Goal: Task Accomplishment & Management: Use online tool/utility

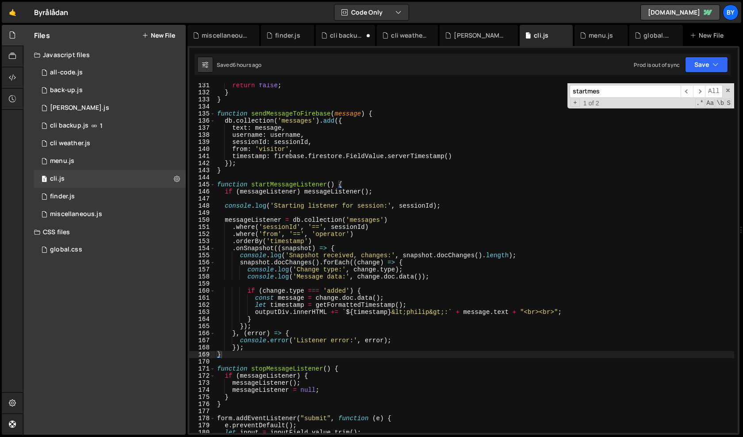
scroll to position [936, 0]
type textarea ".where('sessionId', '==', sessionId)"
click at [297, 228] on div "return false ; } } function sendMessageToFirebase ( message ) { db . collection…" at bounding box center [474, 264] width 519 height 364
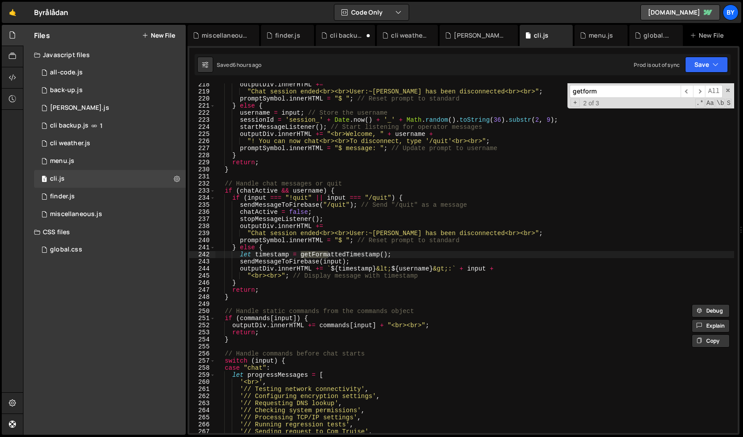
scroll to position [2459, 0]
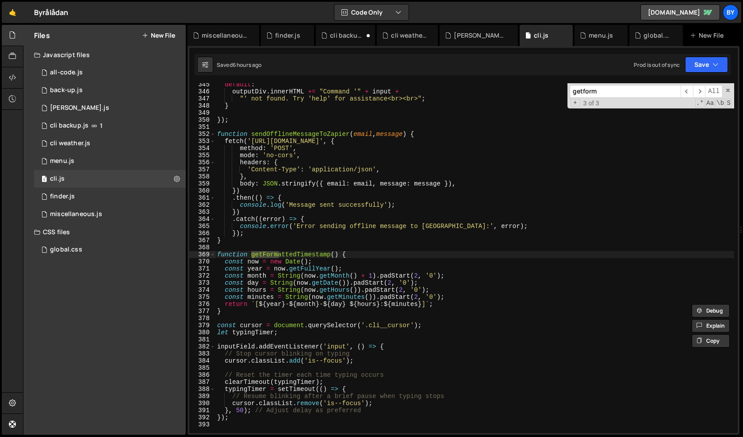
type input "getform"
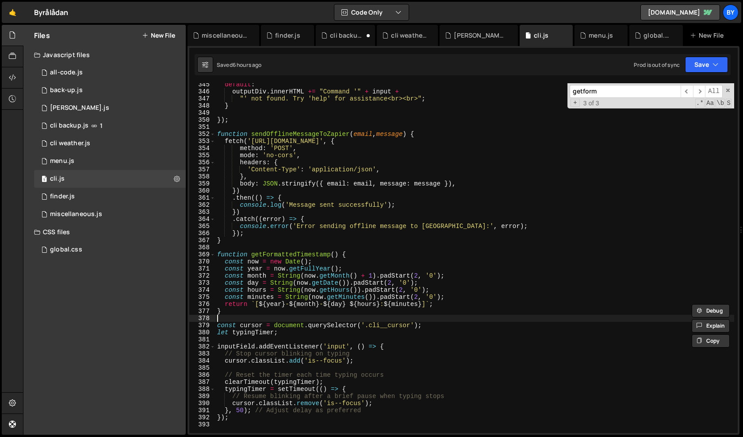
click at [239, 314] on div "default : outputDiv . innerHTML += "Command '" + input + "' not found. Try 'hel…" at bounding box center [474, 263] width 519 height 364
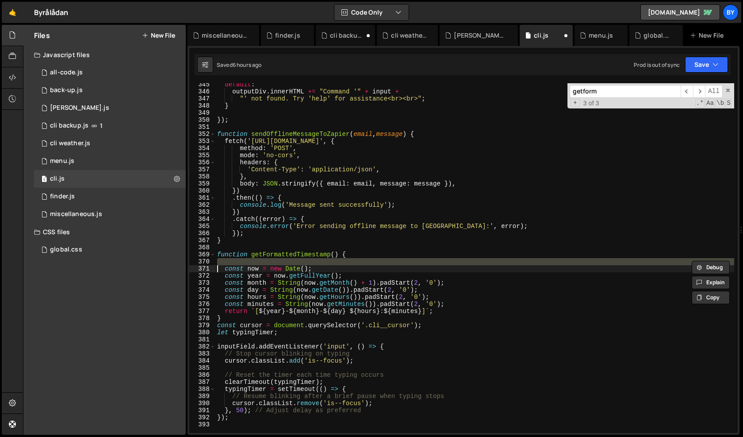
click at [238, 297] on div "default : outputDiv . innerHTML += "Command '" + input + "' not found. Try 'hel…" at bounding box center [474, 263] width 519 height 364
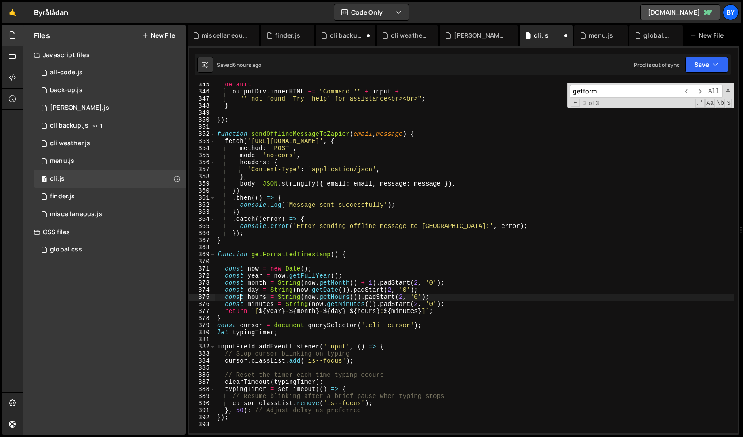
type textarea "const now = new Date();"
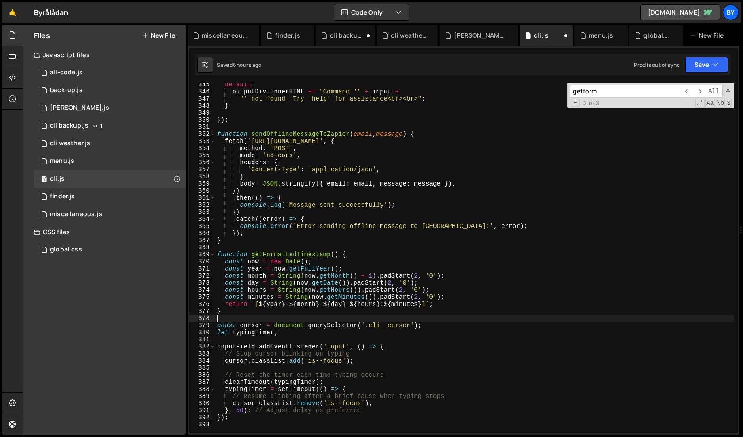
click at [234, 315] on div "default : outputDiv . innerHTML += "Command '" + input + "' not found. Try 'hel…" at bounding box center [474, 263] width 519 height 364
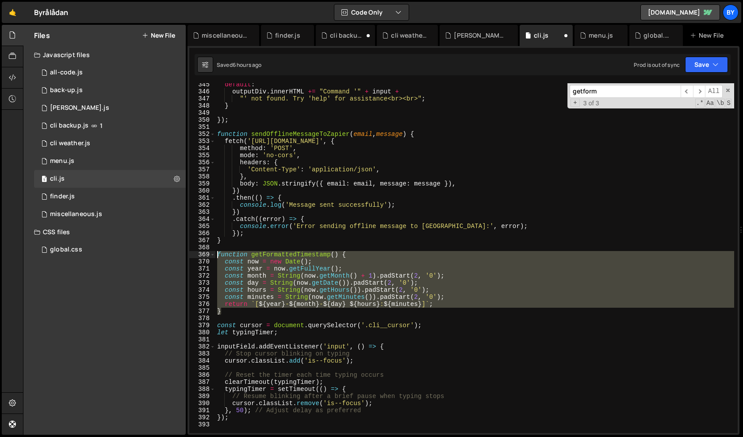
drag, startPoint x: 235, startPoint y: 314, endPoint x: 215, endPoint y: 253, distance: 63.8
click at [215, 253] on div "default : outputDiv . innerHTML += "Command '" + input + "' not found. Try 'hel…" at bounding box center [474, 263] width 519 height 364
paste textarea "}"
type textarea "}"
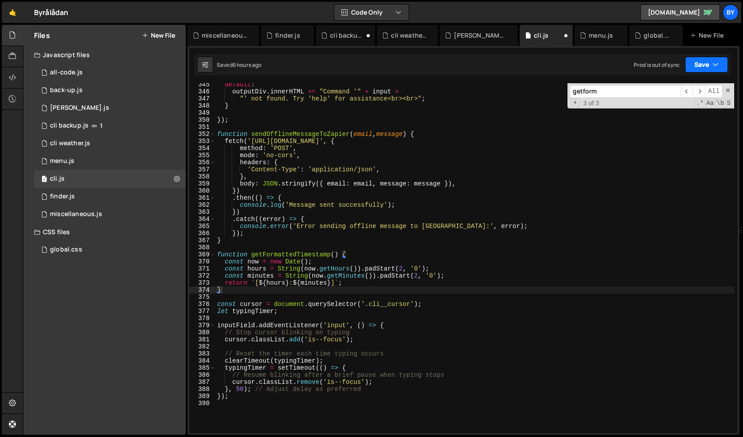
click at [703, 57] on div "Saved 6 hours ago Prod is out of sync Upgrade to Edit Save Save to Staging S Sa…" at bounding box center [463, 64] width 536 height 21
click at [701, 64] on button "Save" at bounding box center [706, 65] width 43 height 16
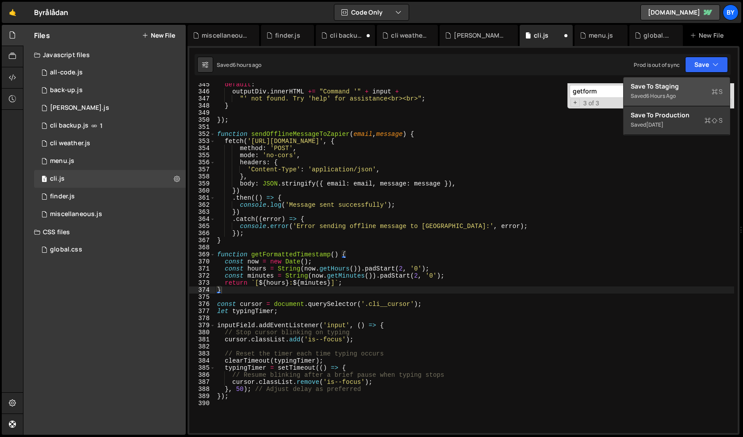
click at [683, 83] on div "Save to Staging S" at bounding box center [677, 86] width 92 height 9
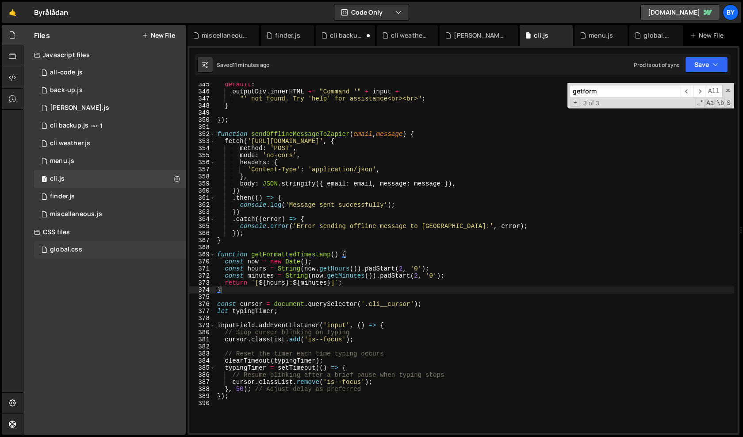
click at [85, 243] on div "global.css 0" at bounding box center [110, 250] width 152 height 18
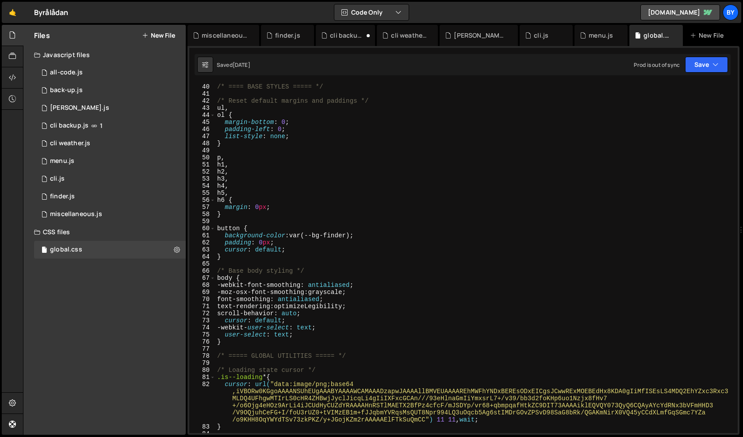
scroll to position [227, 0]
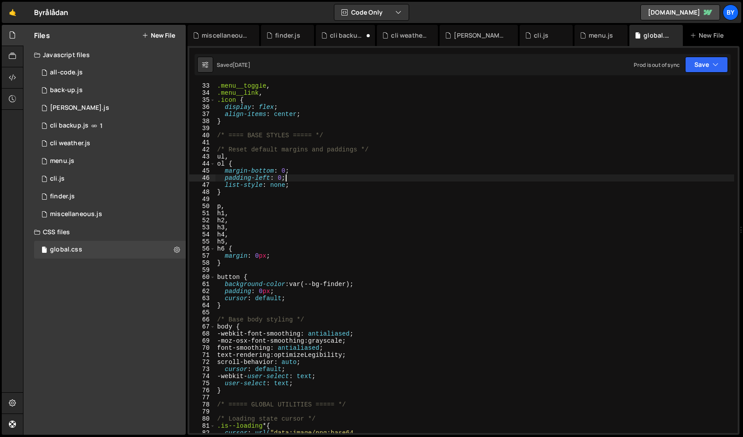
click at [301, 177] on div ".menu__toggle , .menu__link , .icon { display : flex ; align-items : center ; }…" at bounding box center [474, 281] width 519 height 399
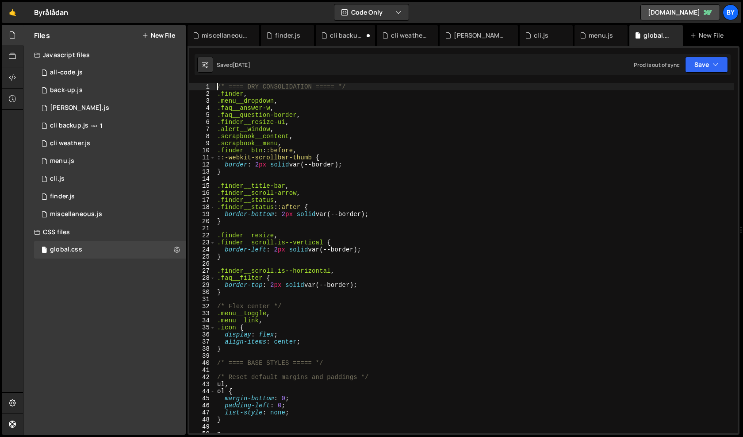
scroll to position [0, 0]
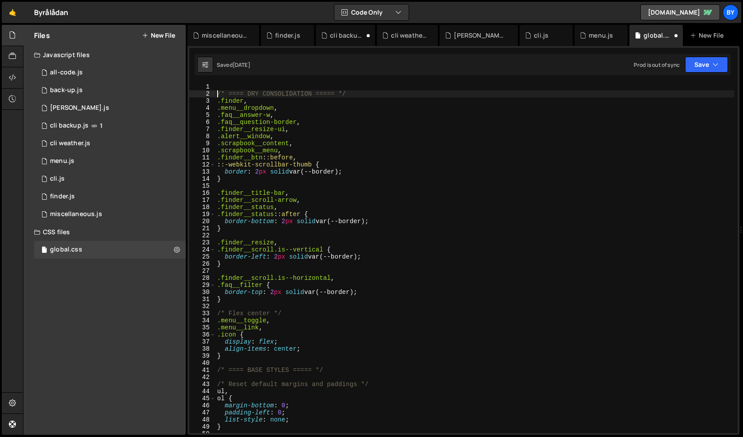
type textarea "/* ==== DRY CONSOLIDATION ===== */"
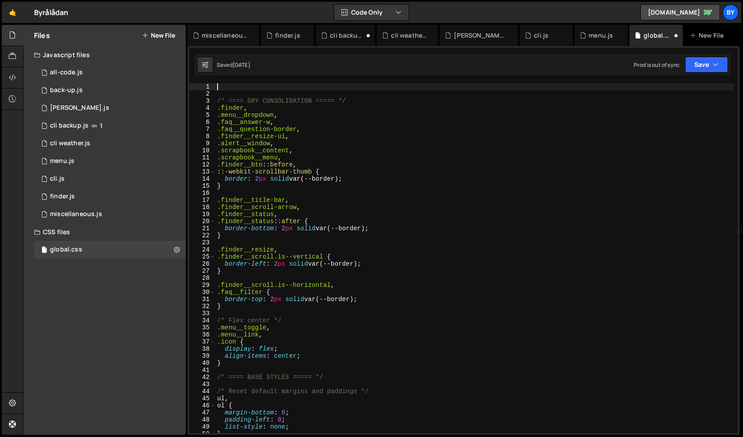
paste textarea "}"
type textarea "}"
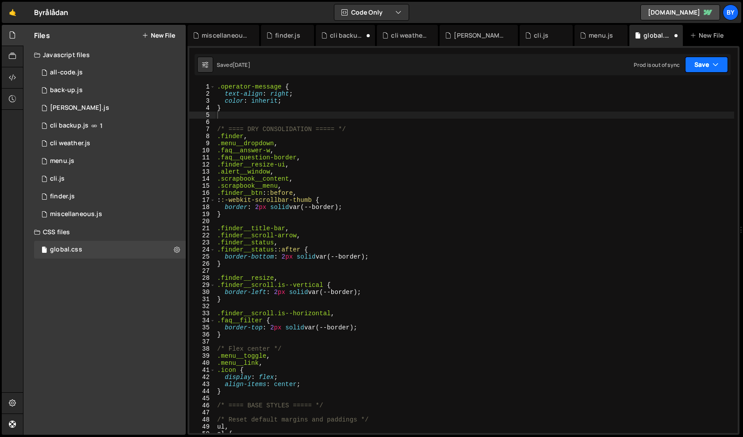
drag, startPoint x: 695, startPoint y: 62, endPoint x: 685, endPoint y: 79, distance: 20.0
click at [695, 62] on button "Save" at bounding box center [706, 65] width 43 height 16
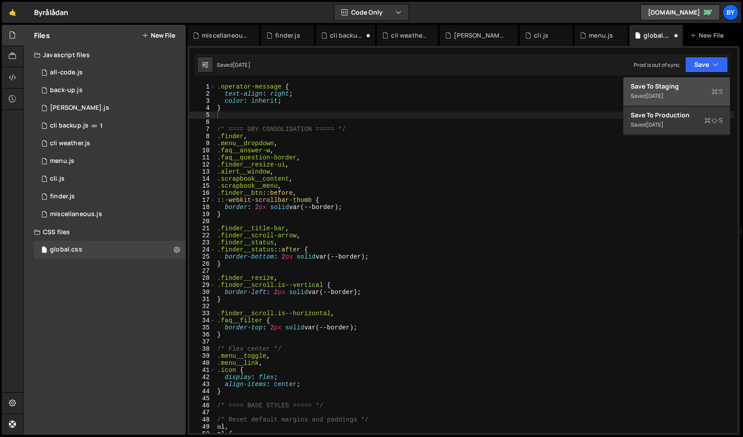
click at [683, 83] on div "Save to Staging S" at bounding box center [677, 86] width 92 height 9
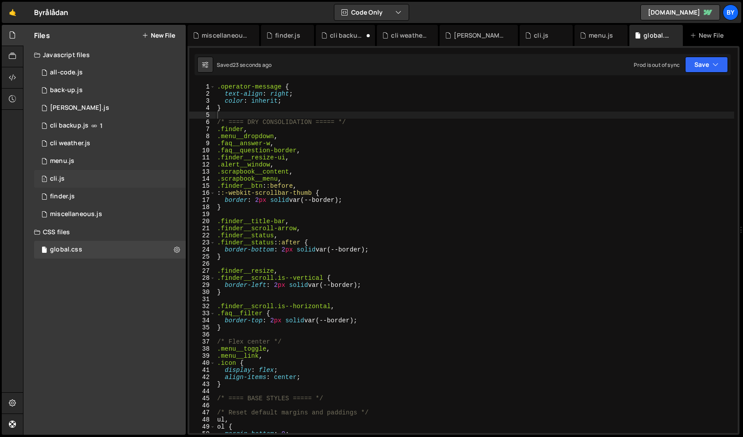
click at [104, 183] on div "1 cli.js 0" at bounding box center [110, 179] width 152 height 18
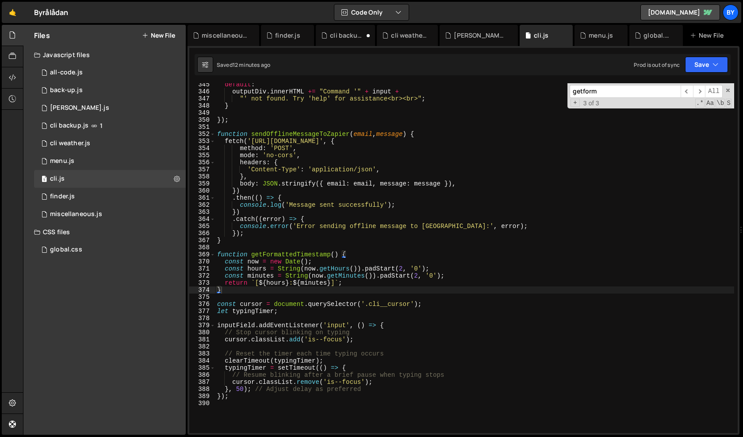
scroll to position [6016, 0]
click at [355, 291] on div "default : outputDiv . innerHTML += "Command '" + input + "' not found. Try 'hel…" at bounding box center [474, 263] width 519 height 364
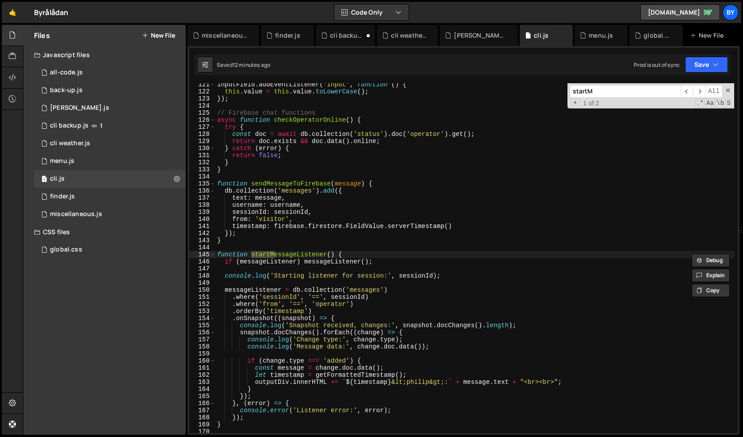
scroll to position [866, 0]
click at [652, 88] on input "startMessa" at bounding box center [625, 91] width 111 height 13
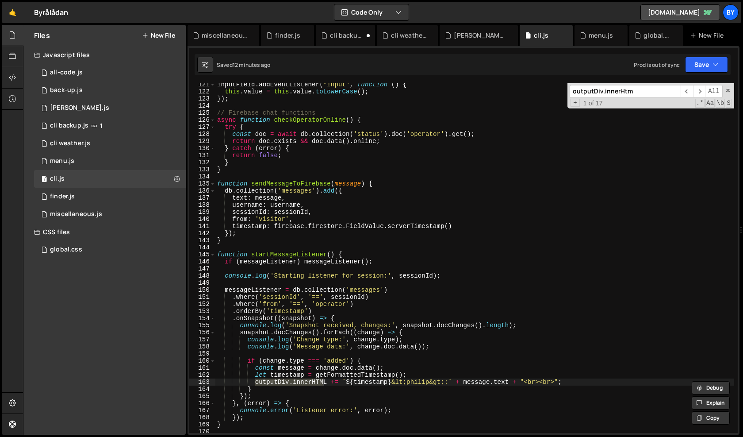
type input "outputDiv.innerHtmk"
type input "["
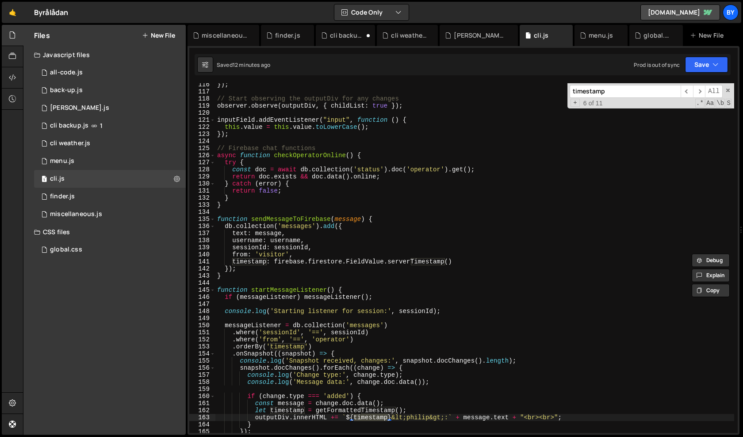
scroll to position [1553, 0]
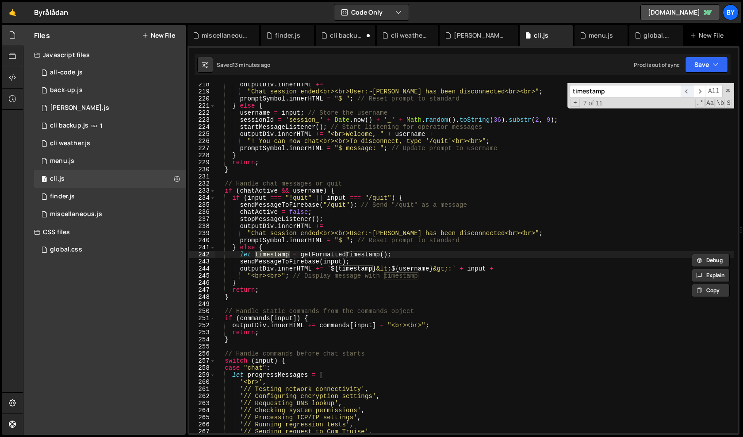
type input "timestamp"
click at [688, 93] on span "​" at bounding box center [687, 91] width 12 height 13
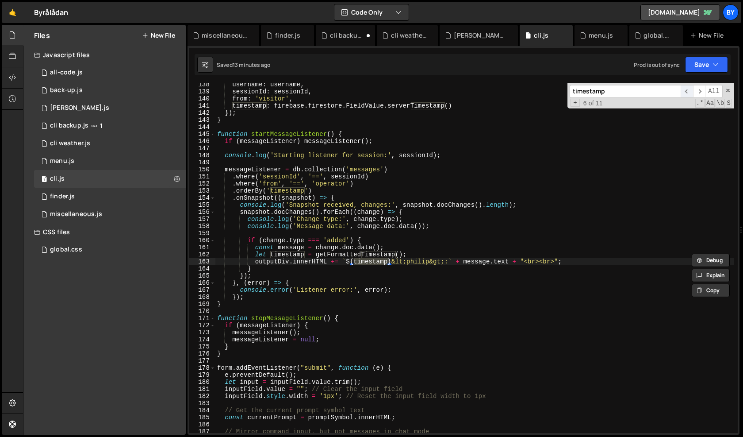
scroll to position [986, 0]
drag, startPoint x: 587, startPoint y: 265, endPoint x: 442, endPoint y: 267, distance: 144.2
click at [442, 267] on div "username : username , sessionId : sessionId , from : 'visitor' , timestamp : fi…" at bounding box center [474, 263] width 519 height 364
drag, startPoint x: 565, startPoint y: 261, endPoint x: 255, endPoint y: 260, distance: 309.7
click at [255, 260] on div "username : username , sessionId : sessionId , from : 'visitor' , timestamp : fi…" at bounding box center [474, 263] width 519 height 364
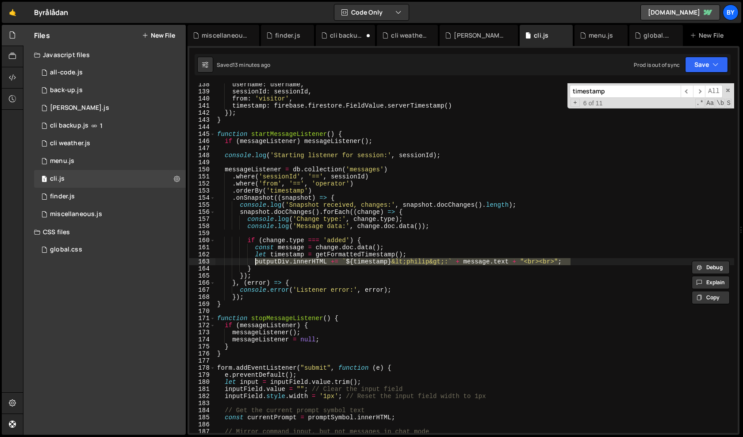
paste textarea "<div class="operator-message">${timestamp} &lt;philip&gt;: ` + message.text + "…"
type textarea "outputDiv.innerHTML += `<div class="operator-message">${timestamp} &lt;philip&g…"
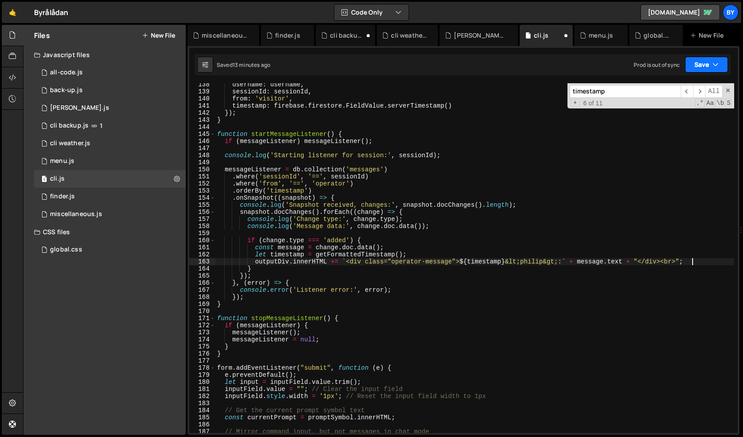
click at [699, 59] on button "Save" at bounding box center [706, 65] width 43 height 16
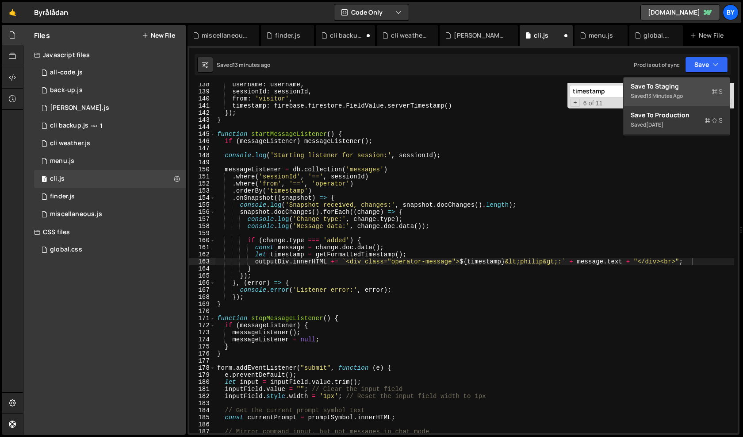
click at [688, 78] on button "Save to Staging S Saved 13 minutes ago" at bounding box center [677, 91] width 106 height 29
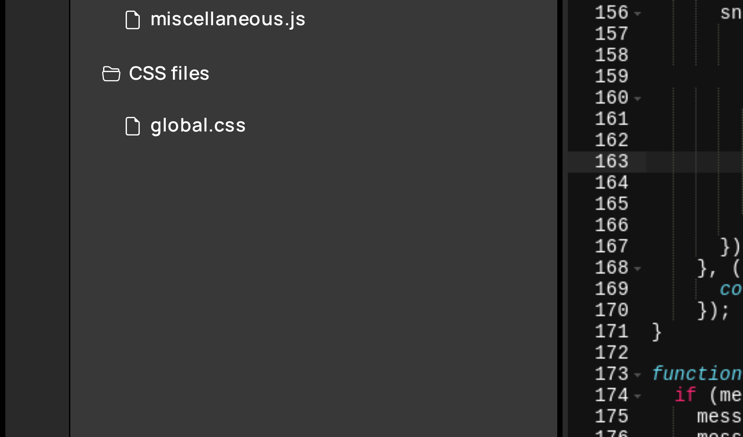
click at [18, 292] on div at bounding box center [12, 230] width 21 height 410
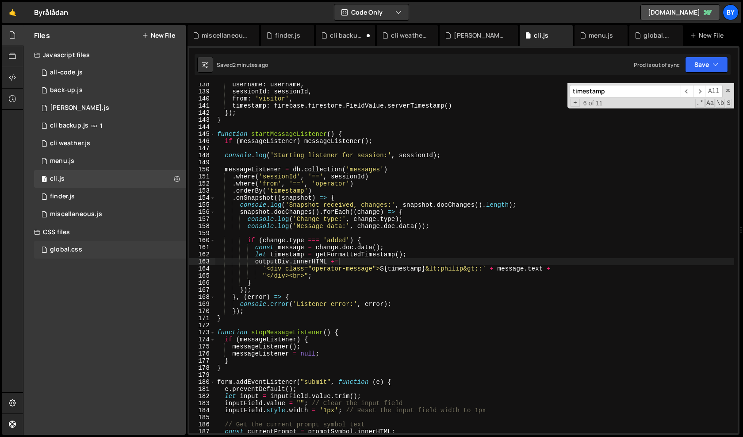
click at [96, 246] on div "global.css 0" at bounding box center [110, 250] width 152 height 18
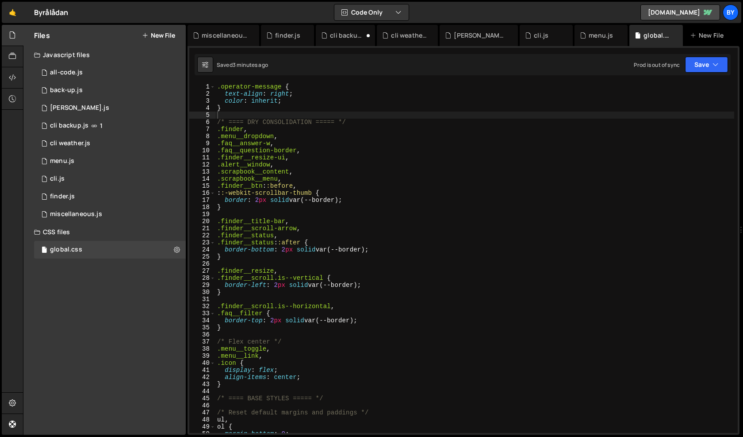
scroll to position [9571, 0]
drag, startPoint x: 289, startPoint y: 94, endPoint x: 224, endPoint y: 91, distance: 65.6
click at [224, 91] on div ".operator-message { text-align : right ; color : inherit ; } /* ==== DRY CONSOL…" at bounding box center [474, 265] width 519 height 364
drag, startPoint x: 693, startPoint y: 66, endPoint x: 689, endPoint y: 82, distance: 16.5
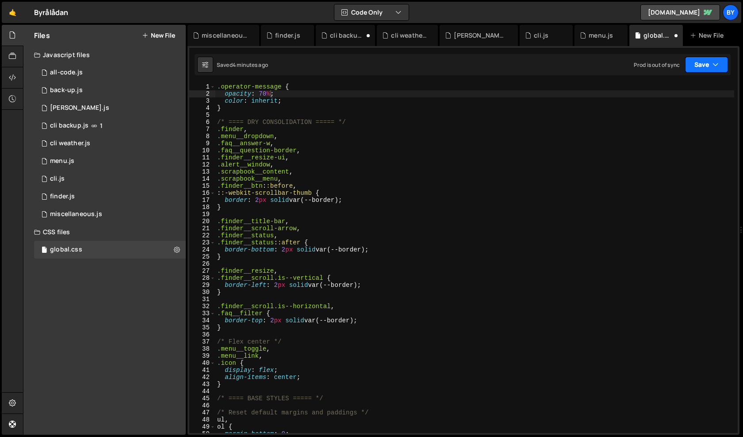
click at [693, 66] on button "Save" at bounding box center [706, 65] width 43 height 16
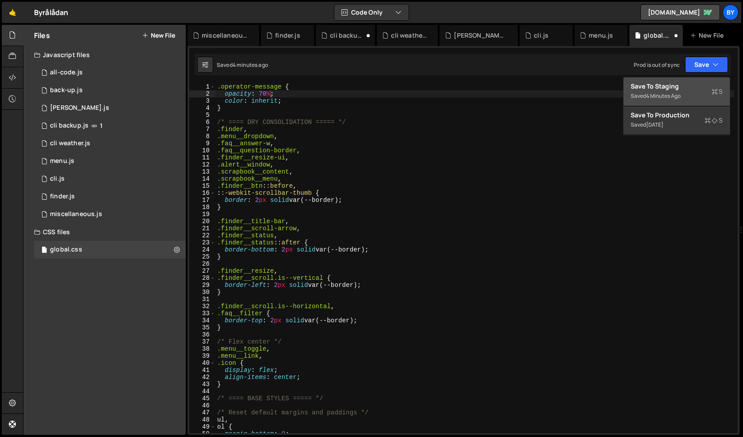
click at [689, 83] on div "Save to Staging S" at bounding box center [677, 86] width 92 height 9
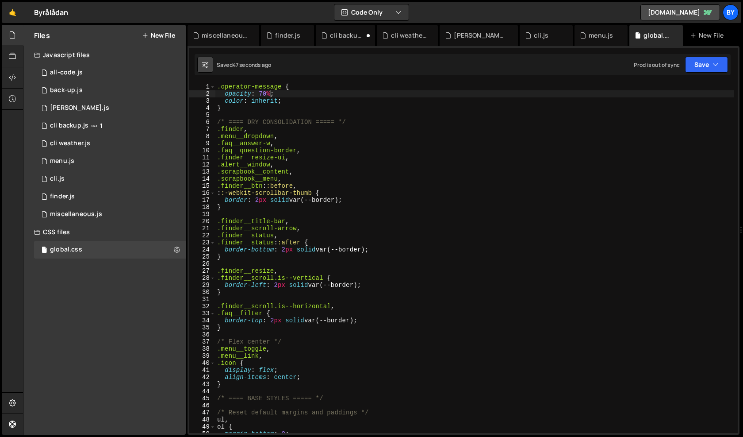
scroll to position [0, 0]
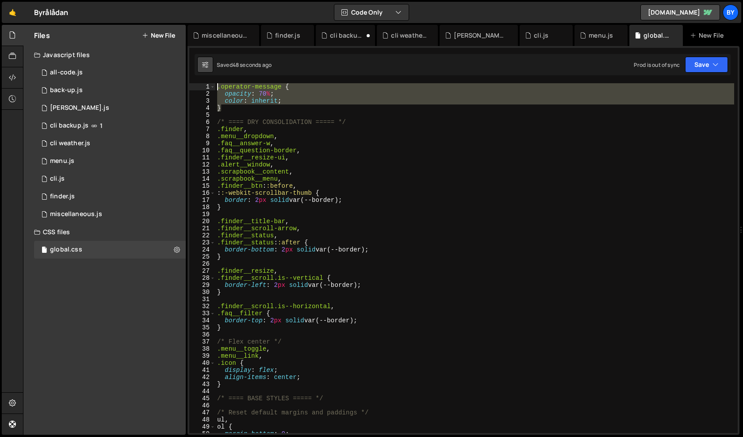
drag, startPoint x: 230, startPoint y: 111, endPoint x: 205, endPoint y: 69, distance: 48.8
click at [205, 69] on div "Debug Explain Copy miscellaneous.js finder.js cli backup.js cli weather.[PERSON…" at bounding box center [464, 230] width 552 height 410
type textarea ".operator-message { opacity: 70%;"
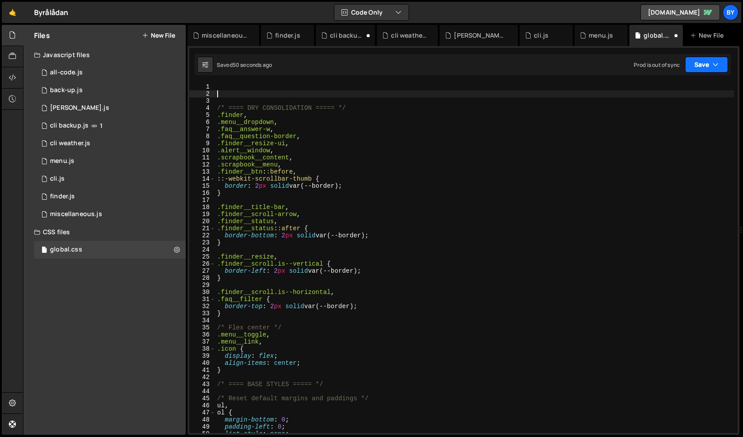
drag, startPoint x: 712, startPoint y: 70, endPoint x: 703, endPoint y: 79, distance: 13.5
click at [712, 70] on button "Save" at bounding box center [706, 65] width 43 height 16
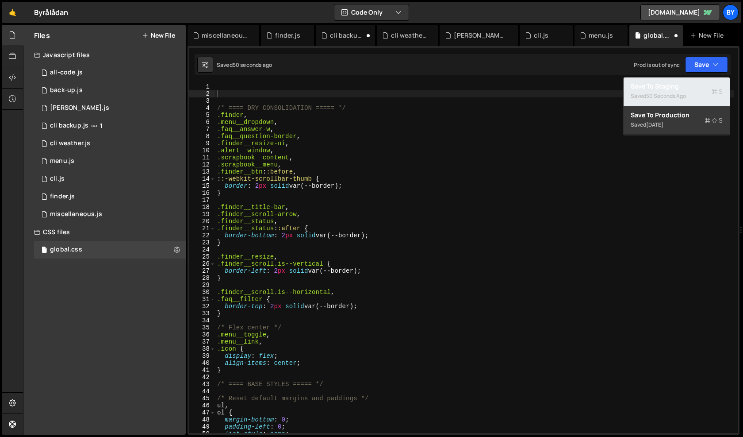
drag, startPoint x: 690, startPoint y: 92, endPoint x: 598, endPoint y: 101, distance: 92.5
click at [690, 92] on div "Saved 50 seconds ago" at bounding box center [677, 96] width 92 height 11
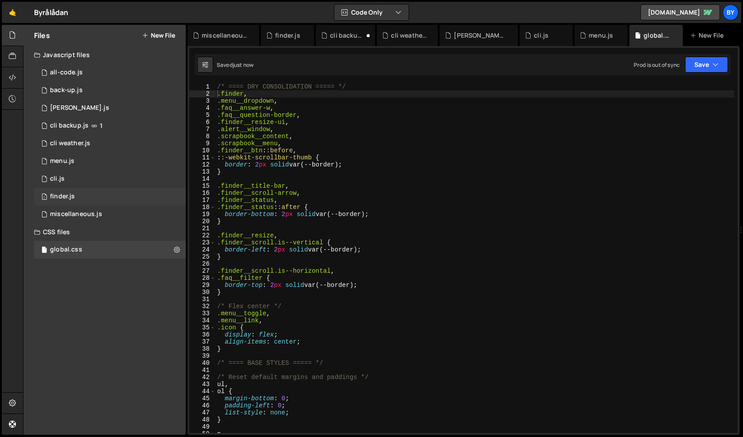
click at [79, 196] on div "1 finder.js 0" at bounding box center [110, 197] width 152 height 18
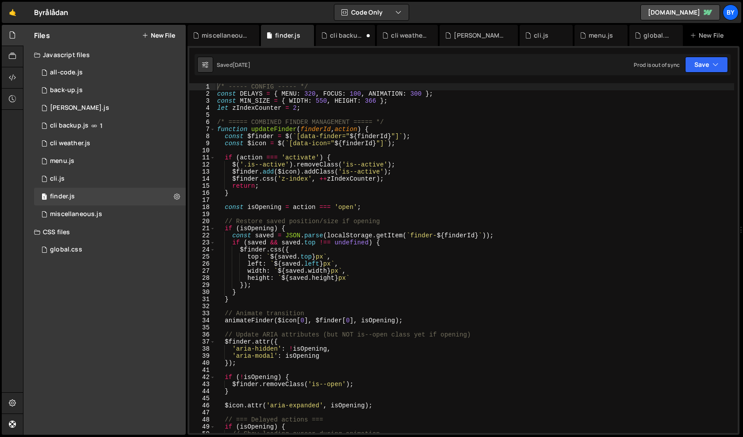
type textarea "const saved = JSON.parse(localStorage.getItem(`finder-${finderId}`));"
click at [295, 237] on div "/* ----- CONFIG ----- */ const DELAYS = { MENU : 320 , FOCUS : 100 , ANIMATION …" at bounding box center [474, 265] width 519 height 364
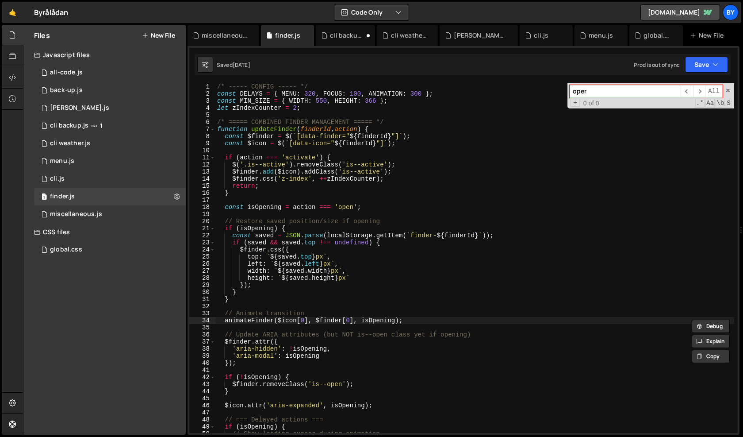
type input "ope"
click at [91, 179] on div "1 cli.js 0" at bounding box center [110, 179] width 152 height 18
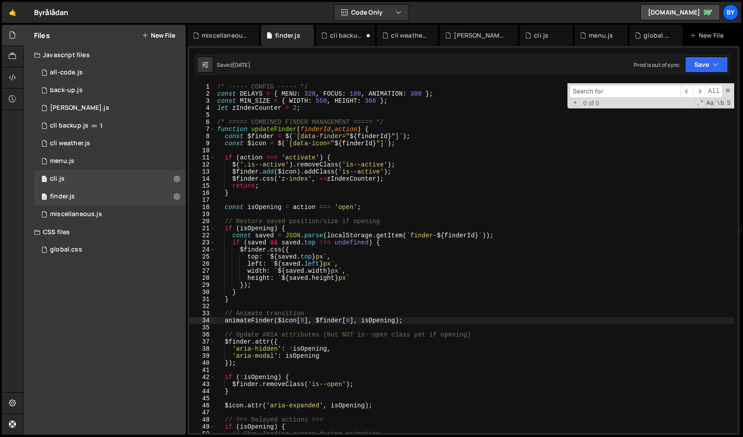
scroll to position [0, 0]
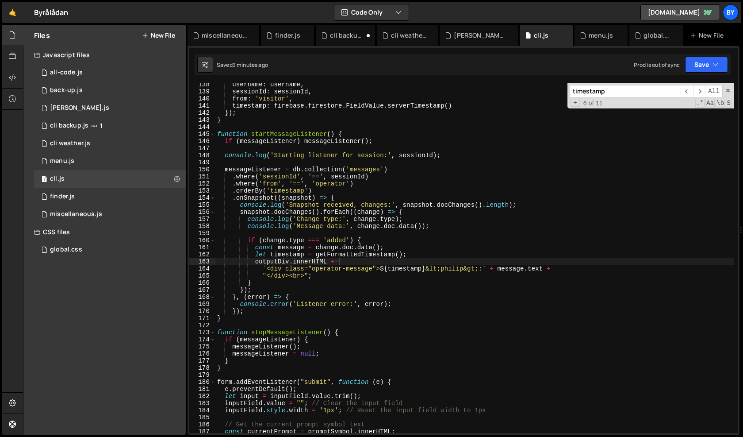
type textarea "snapshot.docChanges().forEach((change) => {"
click at [353, 209] on div "username : username , sessionId : sessionId , from : 'visitor' , timestamp : fi…" at bounding box center [474, 263] width 519 height 364
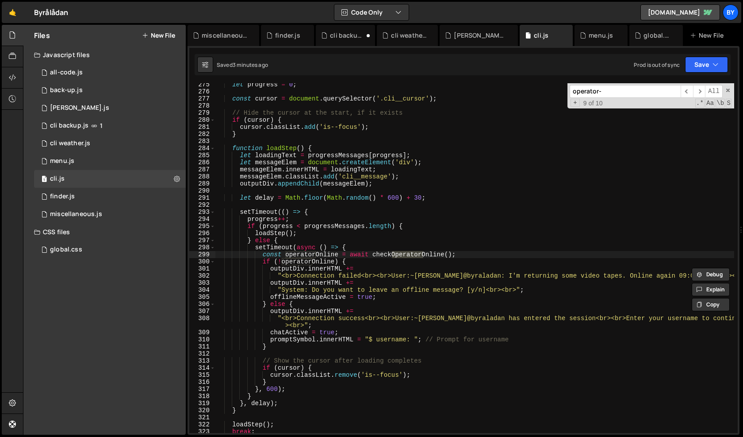
scroll to position [993, 0]
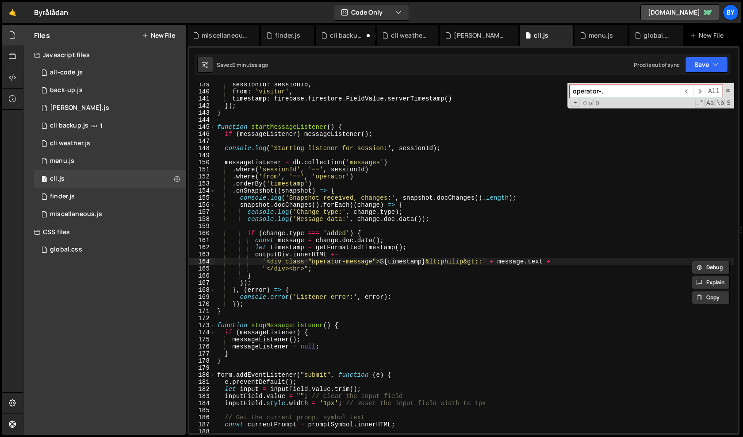
type input "operator-,"
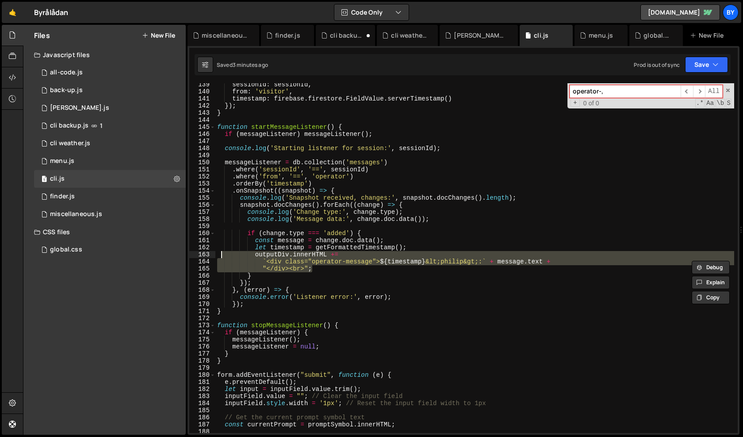
drag, startPoint x: 323, startPoint y: 270, endPoint x: 219, endPoint y: 256, distance: 104.1
click at [219, 256] on div "sessionId : sessionId , from : 'visitor' , timestamp : firebase . firestore . F…" at bounding box center [474, 263] width 519 height 364
paste textarea "outputDiv.innerHTML += `${timestamp} &lt;philip&gt;: ` + message.text + "<br><b…"
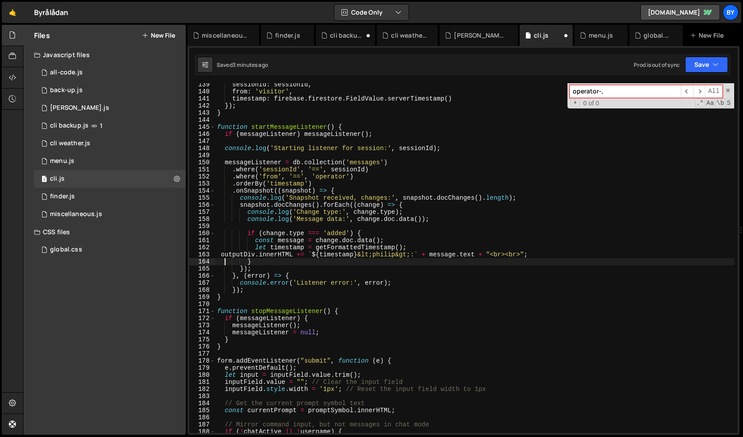
click at [223, 259] on div "sessionId : sessionId , from : 'visitor' , timestamp : firebase . firestore . F…" at bounding box center [474, 263] width 519 height 364
click at [219, 256] on div "sessionId : sessionId , from : 'visitor' , timestamp : firebase . firestore . F…" at bounding box center [474, 263] width 519 height 364
type textarea "outputDiv.innerHTML += `${timestamp} &lt;philip&gt;: ` + message.text + "<br><b…"
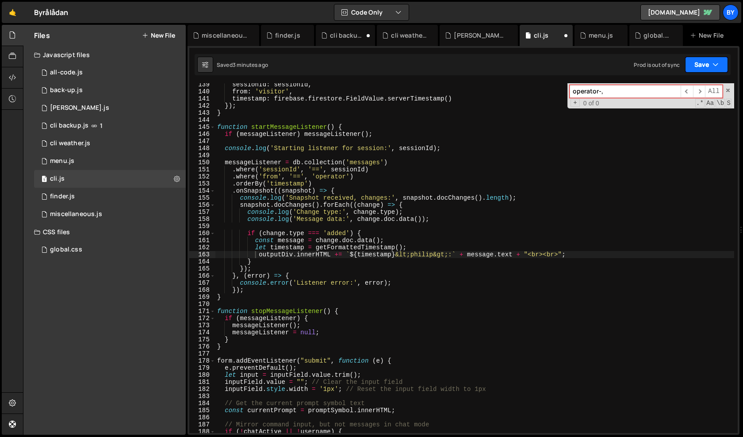
click at [706, 68] on button "Save" at bounding box center [706, 65] width 43 height 16
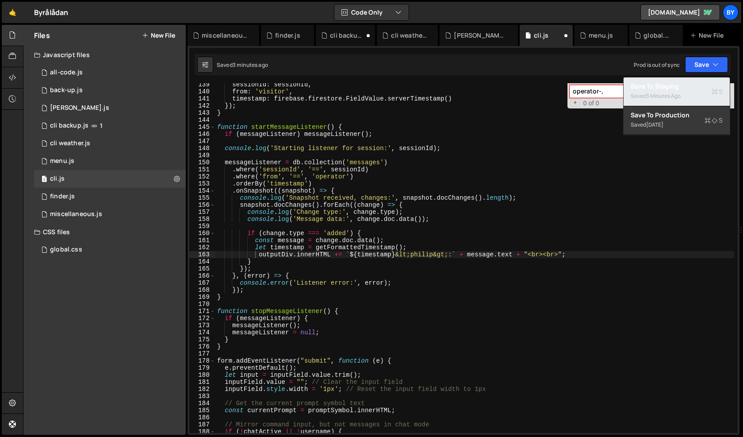
click at [692, 83] on div "Save to Staging S" at bounding box center [677, 86] width 92 height 9
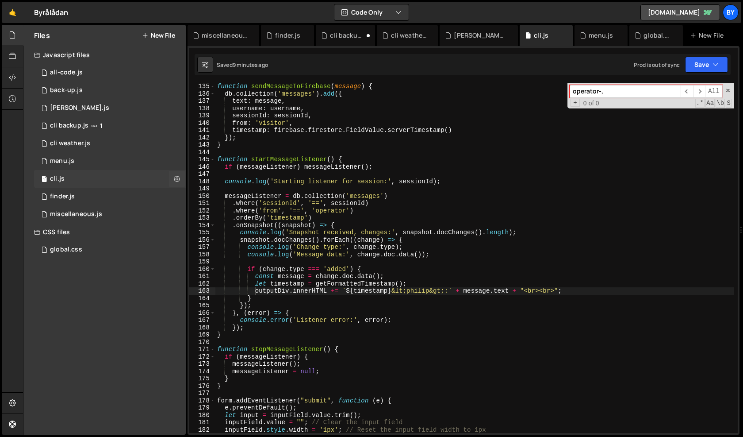
scroll to position [6016, 0]
click at [379, 258] on div "function sendMessageToFirebase ( message ) { db . collection ( 'messages' ) . a…" at bounding box center [474, 265] width 519 height 364
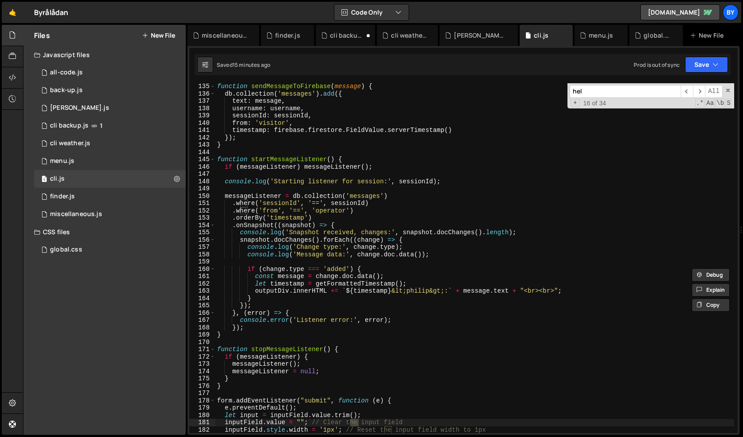
scroll to position [2256, 0]
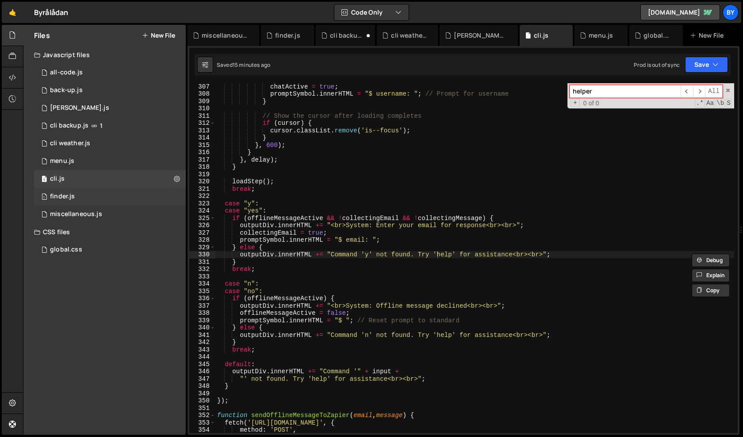
type input "helper"
click at [142, 195] on div "1 finder.js 0" at bounding box center [110, 197] width 152 height 18
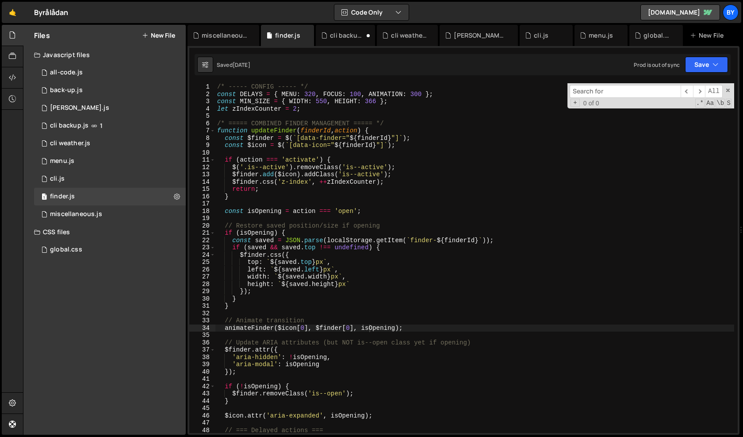
scroll to position [4316, 0]
click at [281, 219] on div "/* ----- CONFIG ----- */ const DELAYS = { MENU : 320 , FOCUS : 100 , ANIMATION …" at bounding box center [474, 265] width 519 height 364
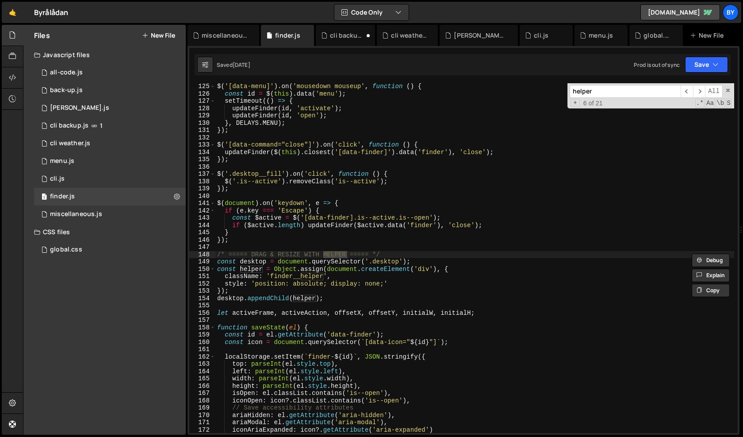
scroll to position [906, 0]
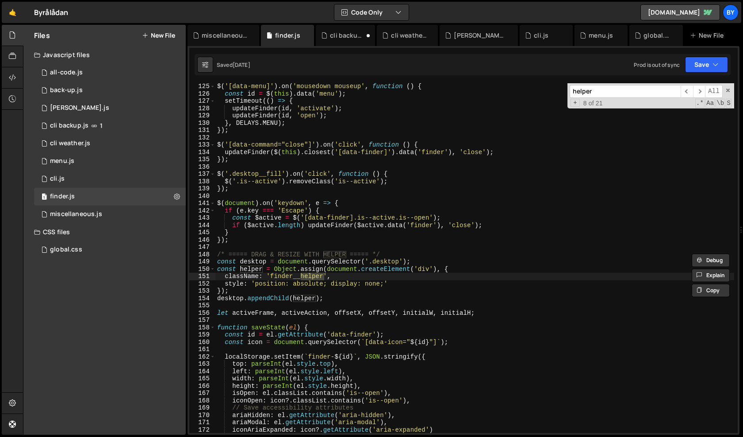
type input "helper"
click at [86, 103] on div "1 [PERSON_NAME].js 0" at bounding box center [110, 108] width 152 height 18
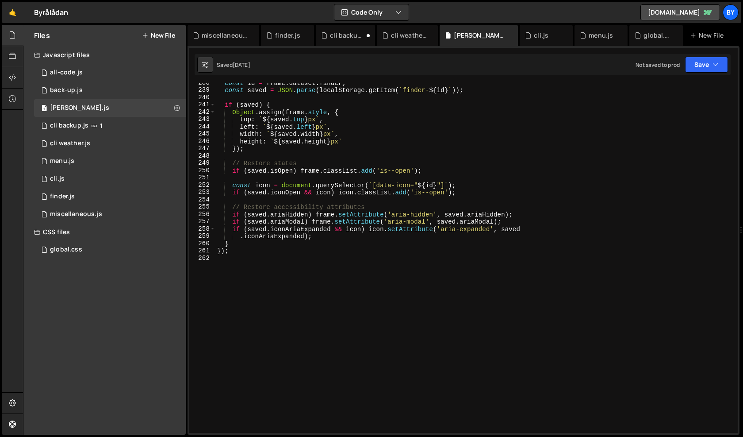
scroll to position [1734, 0]
click at [108, 88] on div "1 back-up.js 0" at bounding box center [110, 90] width 152 height 18
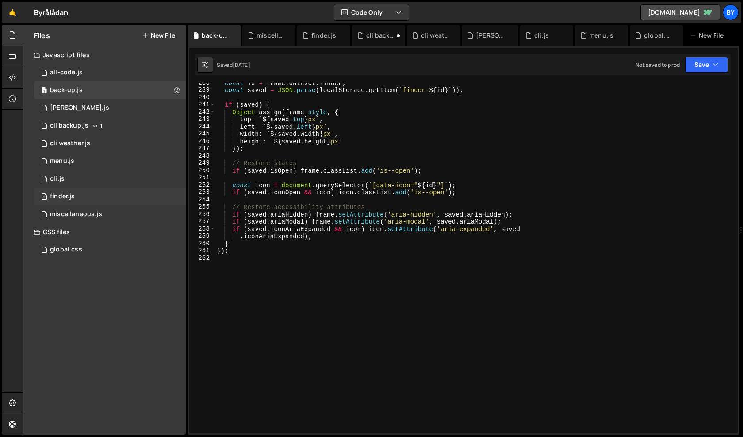
click at [113, 195] on div "1 finder.js 0" at bounding box center [110, 197] width 152 height 18
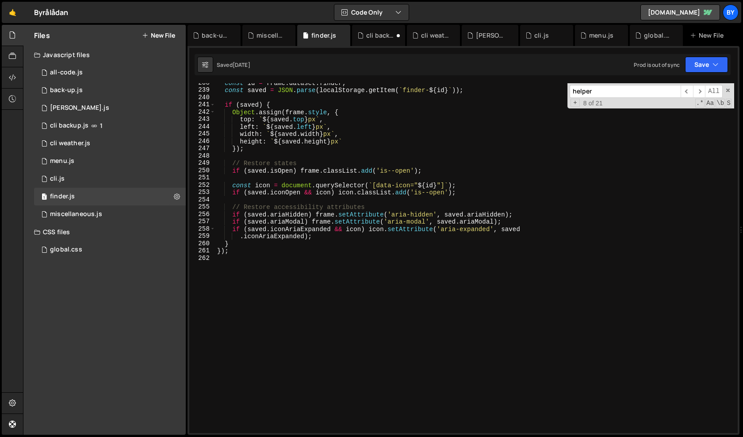
click at [311, 254] on div "const id = frame . dataset . finder ; const saved = JSON . parse ( localStorage…" at bounding box center [474, 261] width 519 height 364
type textarea "});"
click at [128, 208] on div "1 miscellaneous.js 0" at bounding box center [110, 214] width 152 height 18
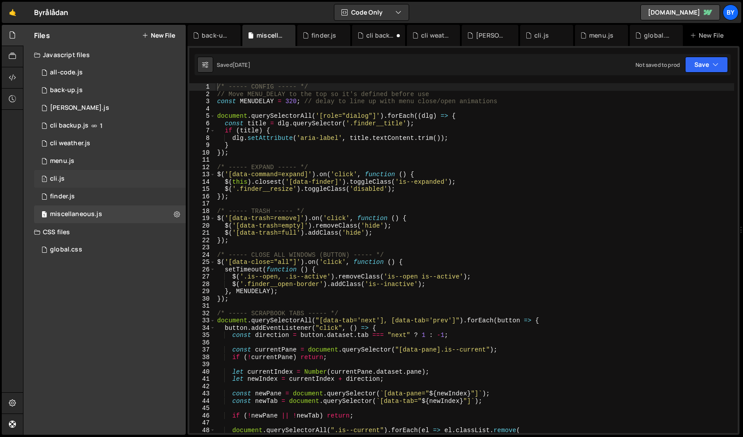
click at [133, 182] on div "1 cli.js 0" at bounding box center [110, 179] width 152 height 18
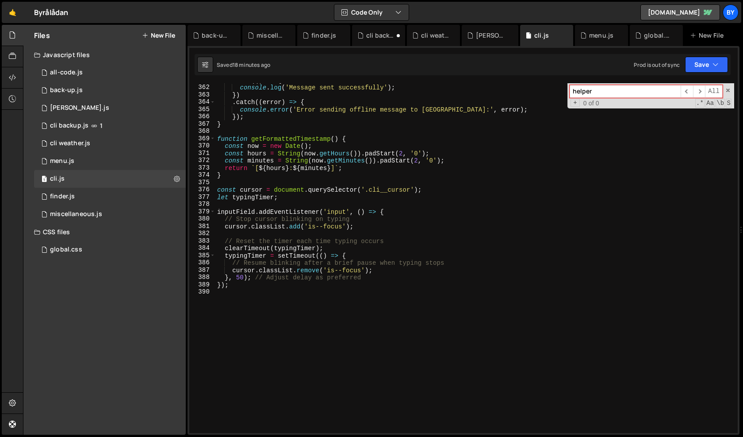
scroll to position [2690, 0]
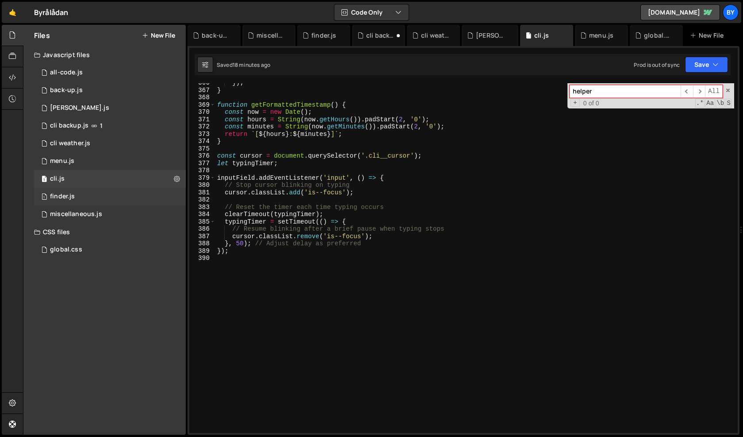
click at [139, 200] on div "1 finder.js 0" at bounding box center [110, 197] width 152 height 18
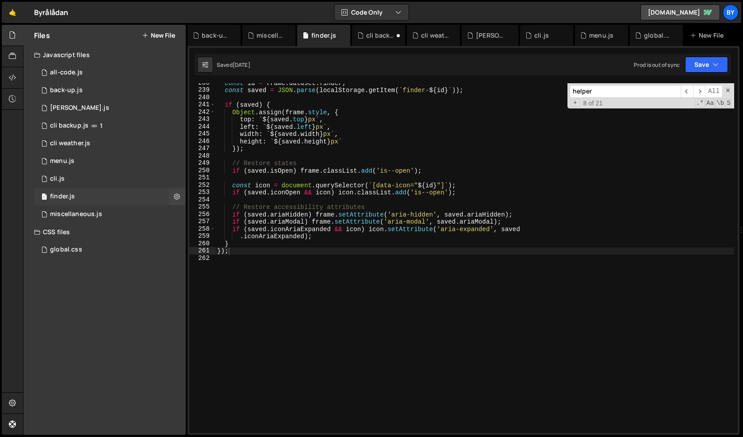
scroll to position [4316, 0]
click at [119, 113] on div "1 [PERSON_NAME].js 0" at bounding box center [110, 108] width 152 height 18
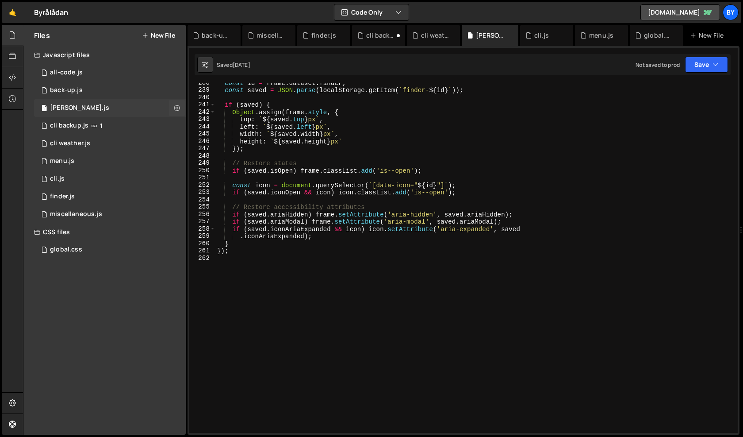
scroll to position [0, 0]
click at [113, 98] on div "1 back-up.js 0" at bounding box center [110, 90] width 152 height 18
type textarea "if (saved.iconOpen && icon) icon.classList.add('is--open');"
click at [240, 193] on div "const id = frame . dataset . finder ; const saved = JSON . parse ( localStorage…" at bounding box center [474, 261] width 519 height 364
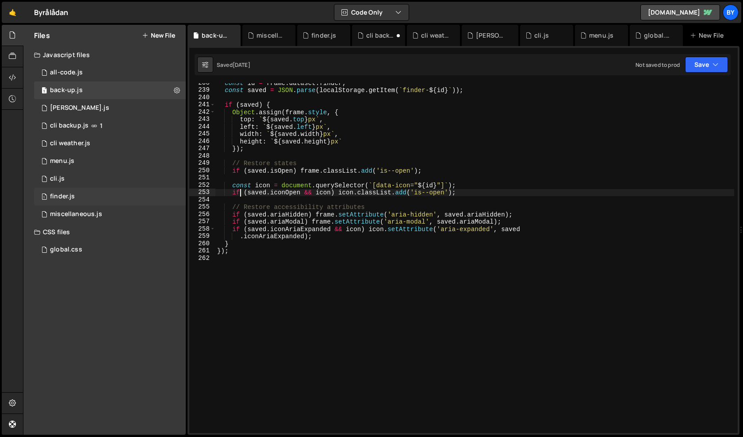
click at [127, 194] on div "1 finder.js 0" at bounding box center [110, 197] width 152 height 18
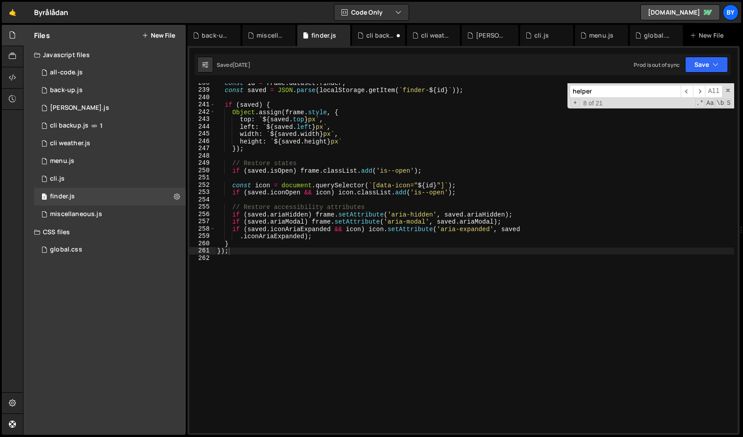
click at [372, 198] on div "const id = frame . dataset . finder ; const saved = JSON . parse ( localStorage…" at bounding box center [474, 261] width 519 height 364
type textarea "});"
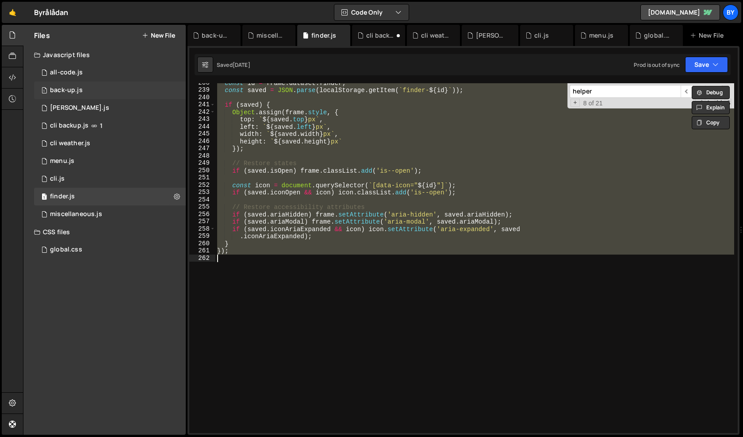
click at [111, 93] on div "1 back-up.js 0" at bounding box center [110, 90] width 152 height 18
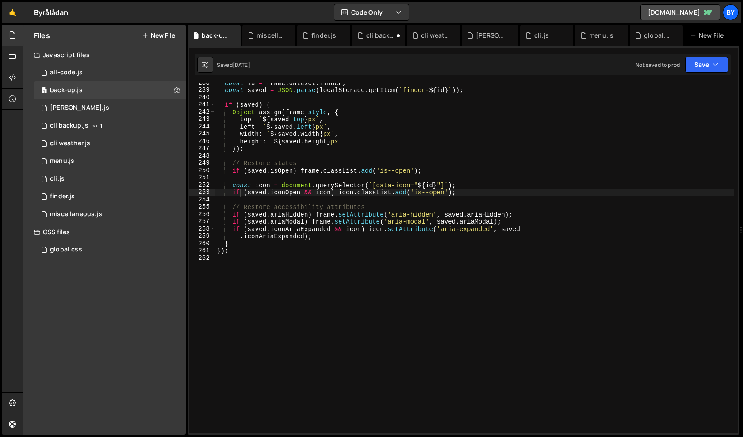
scroll to position [0, 0]
click at [350, 188] on div "const id = frame . dataset . finder ; const saved = JSON . parse ( localStorage…" at bounding box center [474, 261] width 519 height 364
type textarea "});"
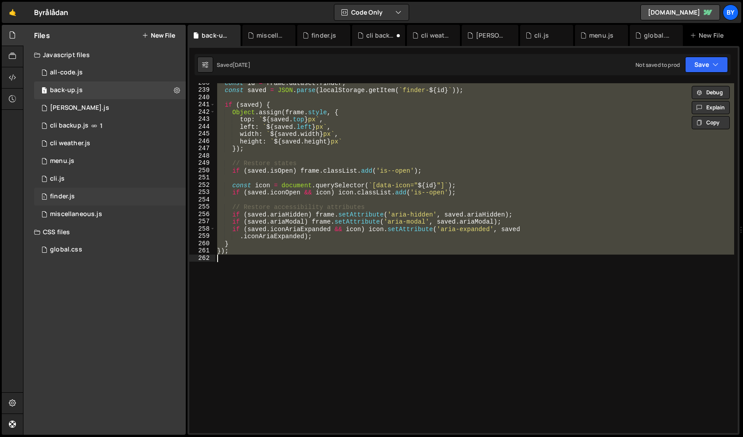
click at [147, 196] on div "1 finder.js 0" at bounding box center [110, 197] width 152 height 18
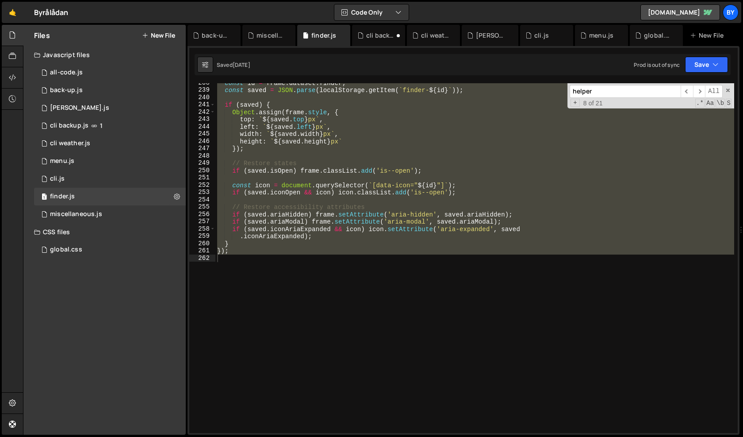
click at [351, 200] on div "const id = frame . dataset . finder ; const saved = JSON . parse ( localStorage…" at bounding box center [474, 261] width 519 height 364
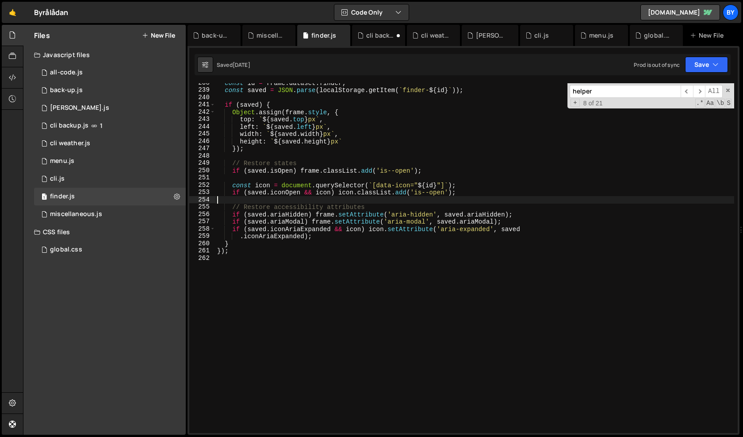
type textarea "});"
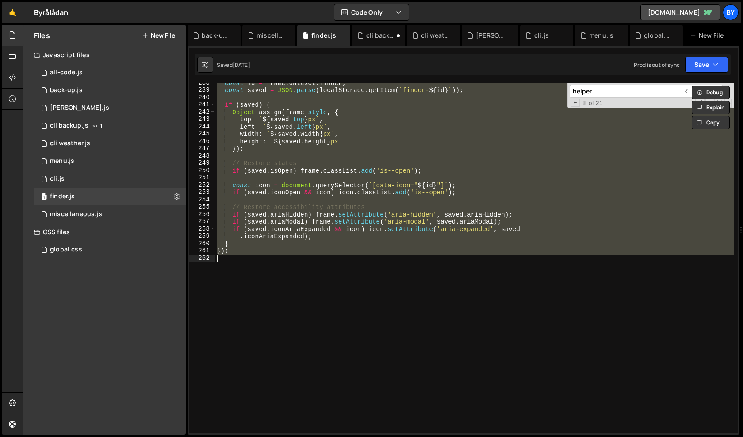
paste textarea
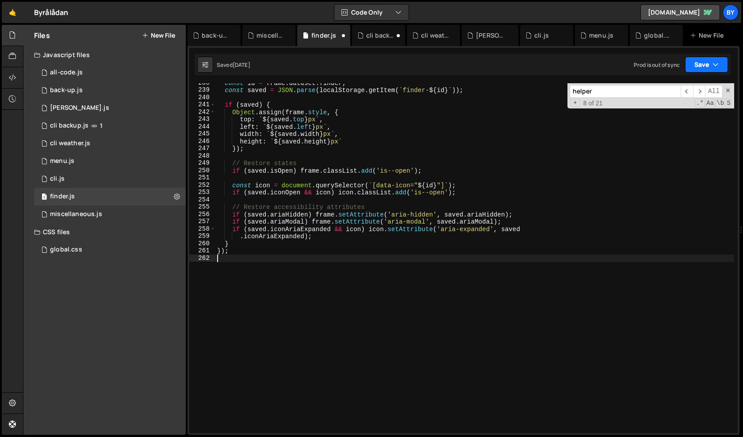
click at [699, 65] on button "Save" at bounding box center [706, 65] width 43 height 16
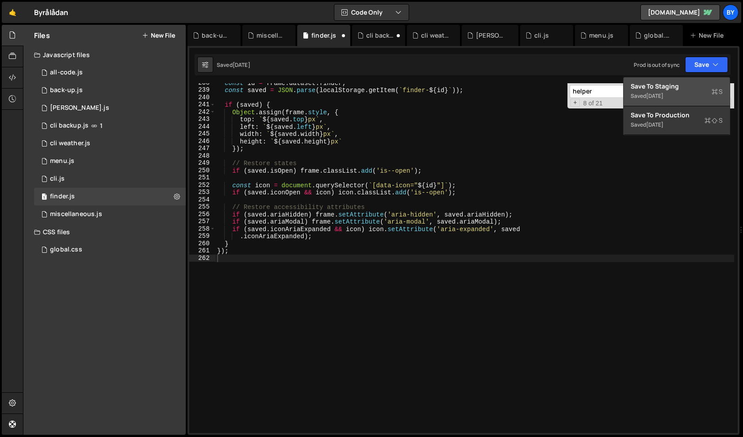
click at [680, 92] on div "Saved [DATE]" at bounding box center [677, 96] width 92 height 11
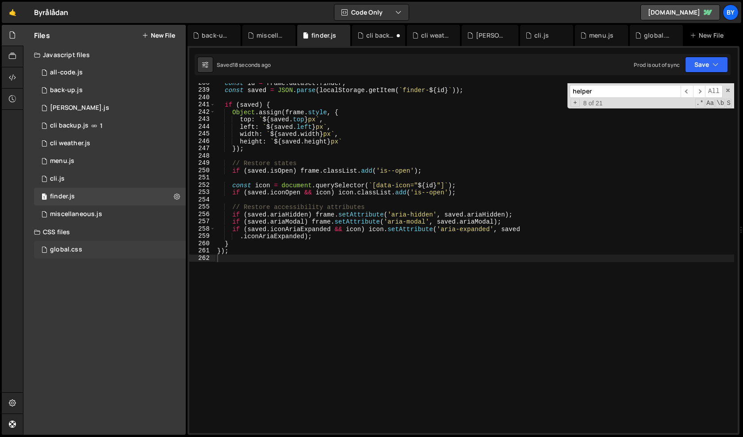
click at [92, 245] on div "global.css 0" at bounding box center [110, 250] width 152 height 18
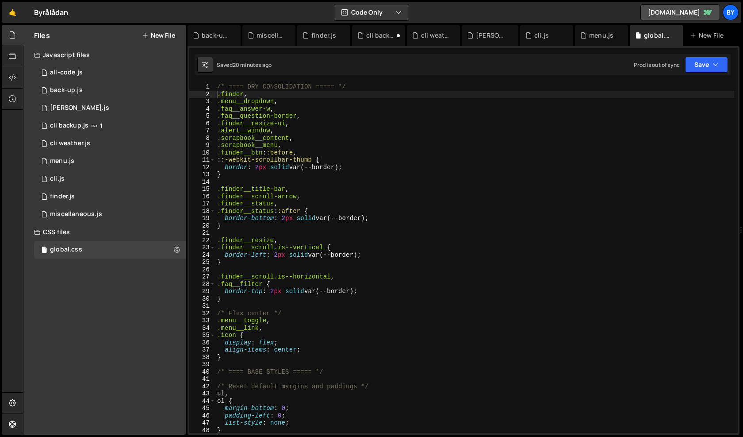
scroll to position [0, 0]
click at [252, 218] on div "/* ==== DRY CONSOLIDATION ===== */ .finder , .menu__dropdown , .faq__answer-w ,…" at bounding box center [474, 265] width 519 height 364
type textarea "border-bottom: 2px solid var(--border);"
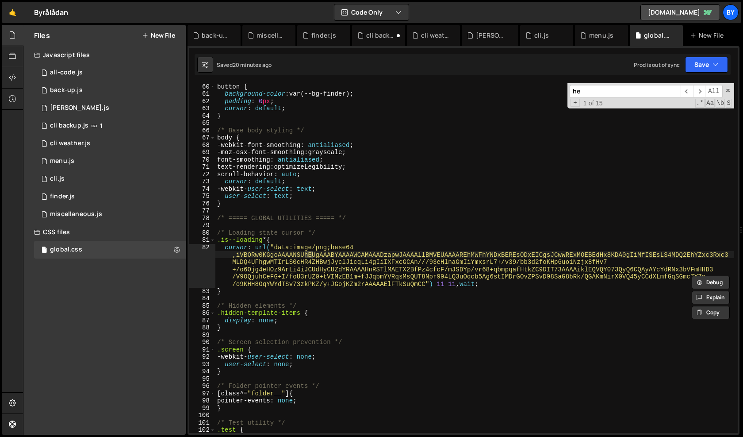
scroll to position [431, 0]
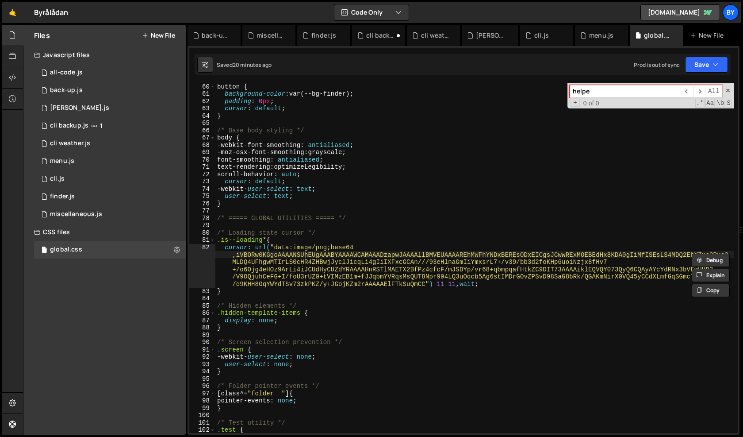
type input "helper"
click at [162, 284] on div "Files New File Javascript files 1 all-code.js 0 1 back-up.js 0 1 [PERSON_NAME].…" at bounding box center [104, 230] width 162 height 410
click at [128, 197] on div "1 finder.js 0" at bounding box center [110, 197] width 152 height 18
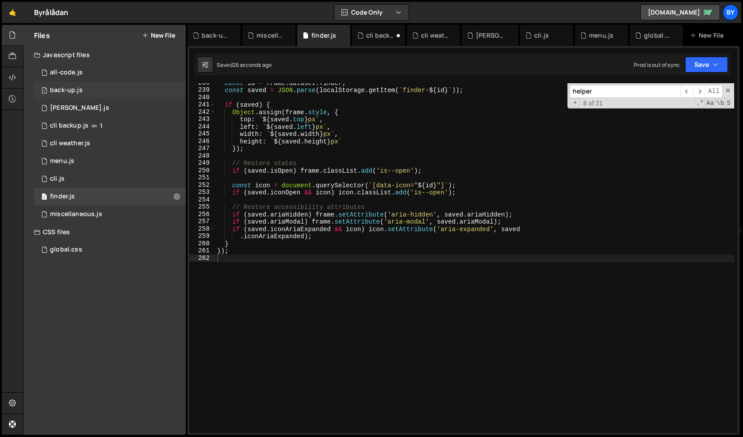
scroll to position [4316, 0]
click at [105, 91] on div "1 back-up.js 0" at bounding box center [110, 90] width 152 height 18
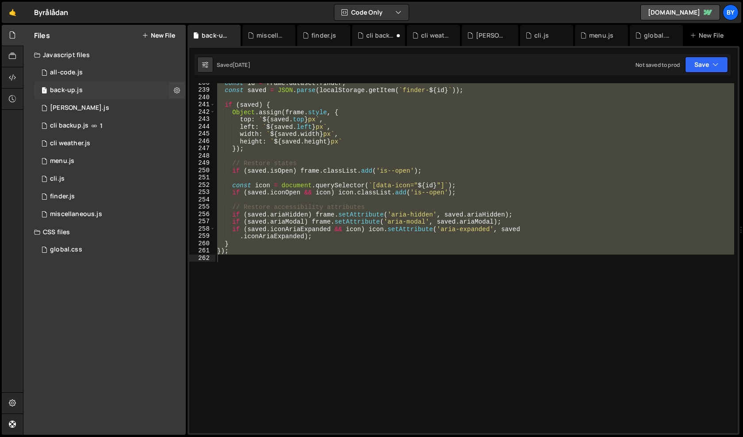
scroll to position [0, 0]
click at [353, 158] on div "const id = frame . dataset . finder ; const saved = JSON . parse ( localStorage…" at bounding box center [474, 261] width 519 height 364
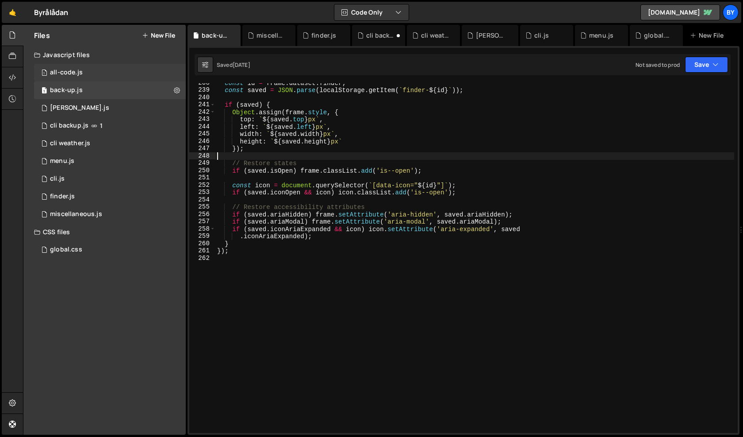
click at [110, 72] on div "1 all-code.js 0" at bounding box center [110, 73] width 152 height 18
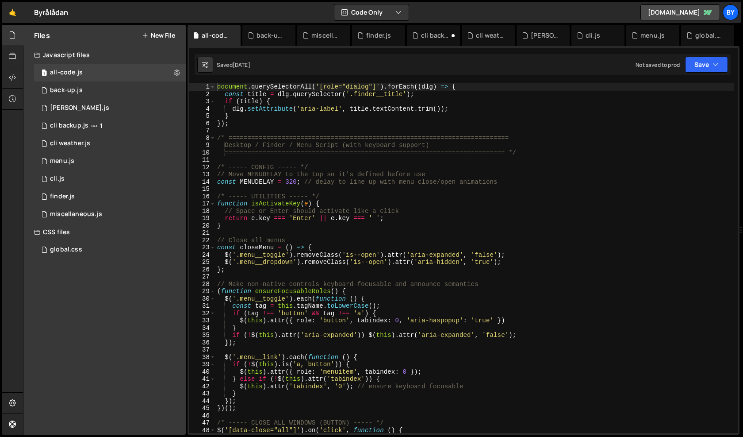
click at [311, 180] on div "document . querySelectorAll ( '[role="dialog"]' ) . forEach (( dlg ) => { const…" at bounding box center [474, 265] width 519 height 364
type textarea "const MENUDELAY = 320; // delay to line up with menu close/open animations"
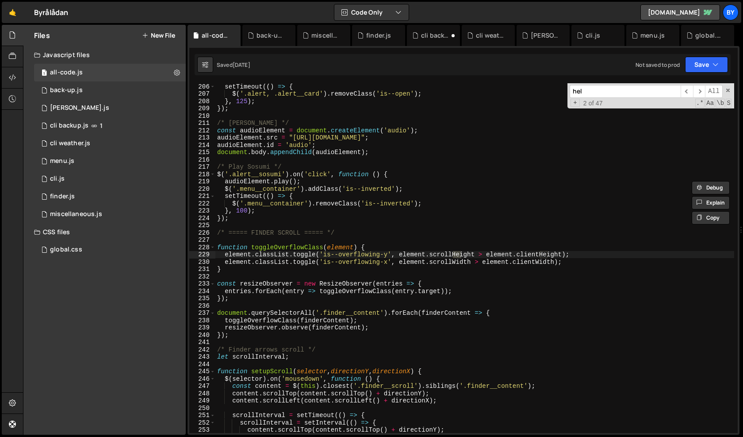
scroll to position [1818, 0]
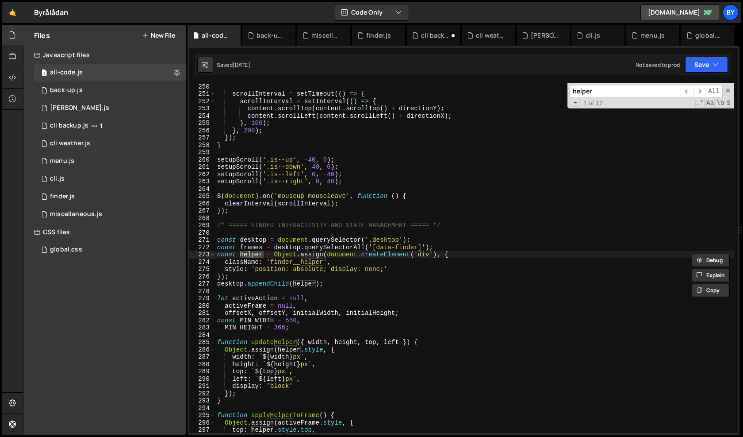
type input "helper"
click at [345, 254] on div "scrollInterval = setTimeout (( ) => { scrollInterval = setInterval (( ) => { co…" at bounding box center [474, 265] width 519 height 364
type textarea "renderToDoItems();"
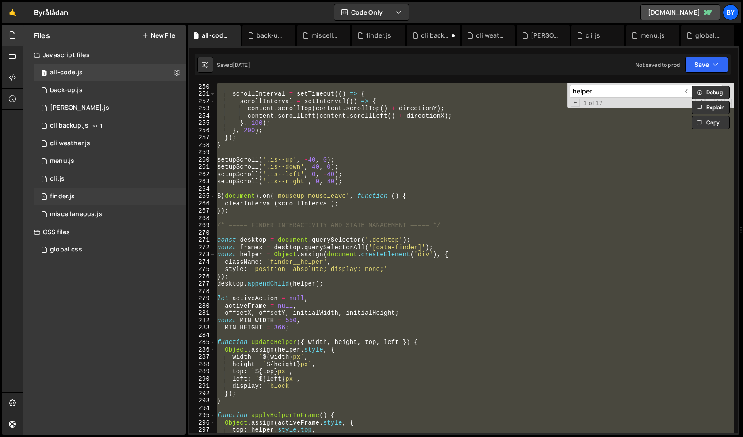
click at [142, 196] on div "1 finder.js 0" at bounding box center [110, 197] width 152 height 18
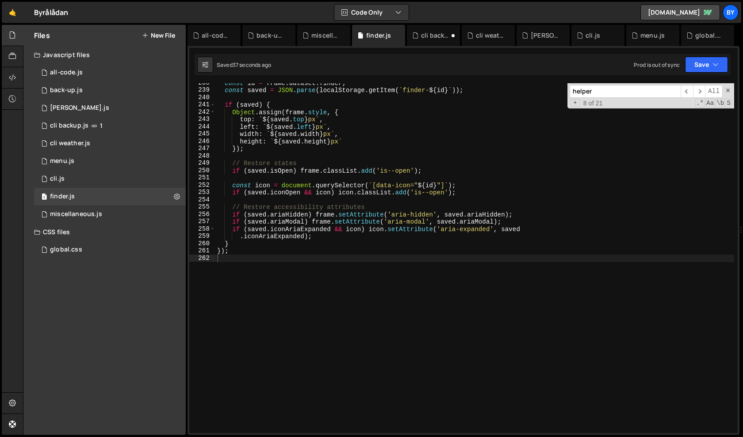
click at [314, 198] on div "const id = frame . dataset . finder ; const saved = JSON . parse ( localStorage…" at bounding box center [474, 261] width 519 height 364
type textarea "});"
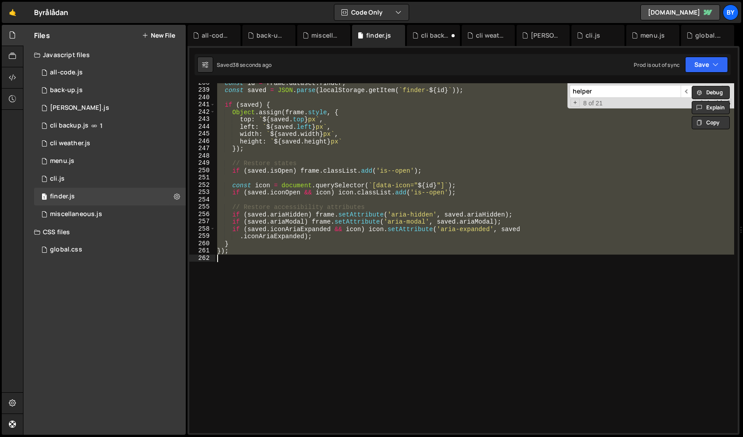
paste textarea
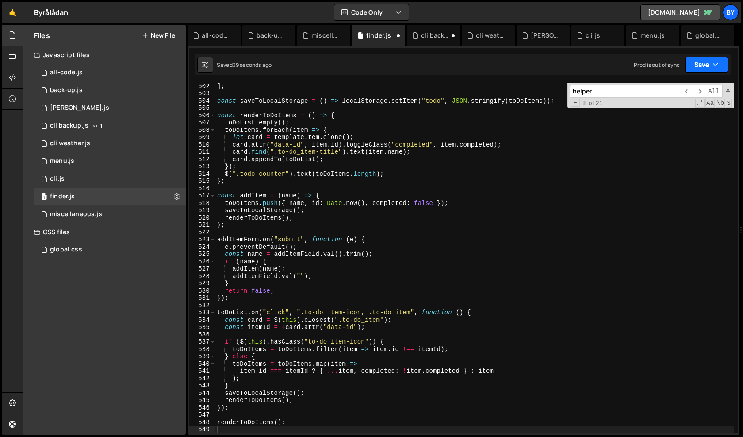
click at [690, 67] on button "Save" at bounding box center [706, 65] width 43 height 16
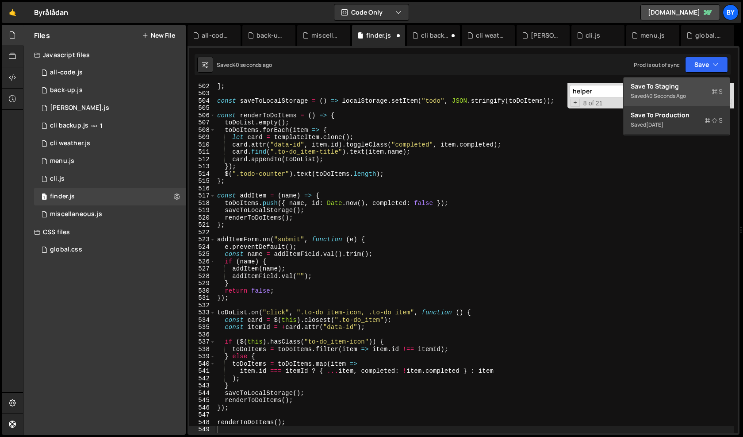
click at [685, 88] on div "Save to Staging S" at bounding box center [677, 86] width 92 height 9
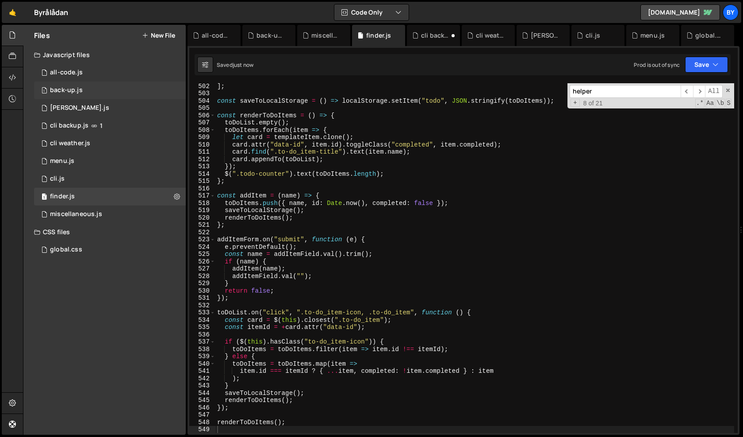
click at [80, 95] on div "1 back-up.js 0" at bounding box center [110, 90] width 152 height 18
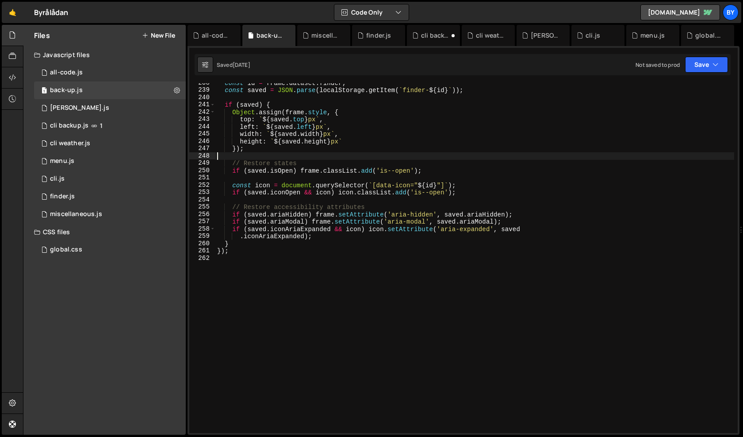
click at [288, 154] on div "const id = frame . dataset . finder ; const saved = JSON . parse ( localStorage…" at bounding box center [474, 261] width 519 height 364
type textarea "});"
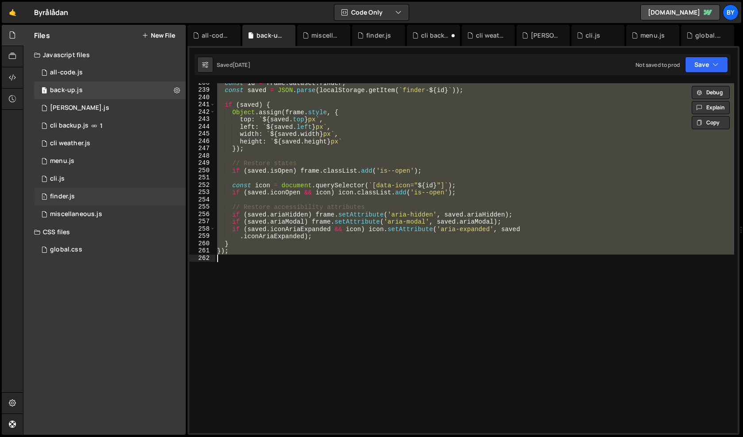
click at [138, 190] on div "1 finder.js 0" at bounding box center [110, 197] width 152 height 18
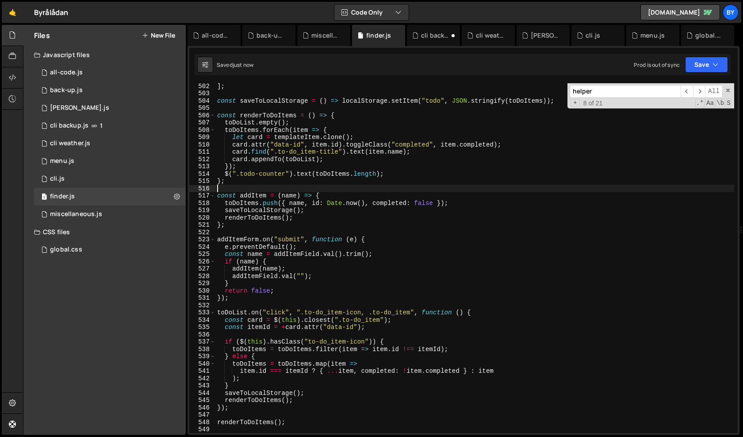
click at [380, 187] on div "] ; const saveToLocalStorage = ( ) => localStorage . setItem ( "todo" , JSON . …" at bounding box center [474, 264] width 519 height 364
type textarea "renderToDoItems();"
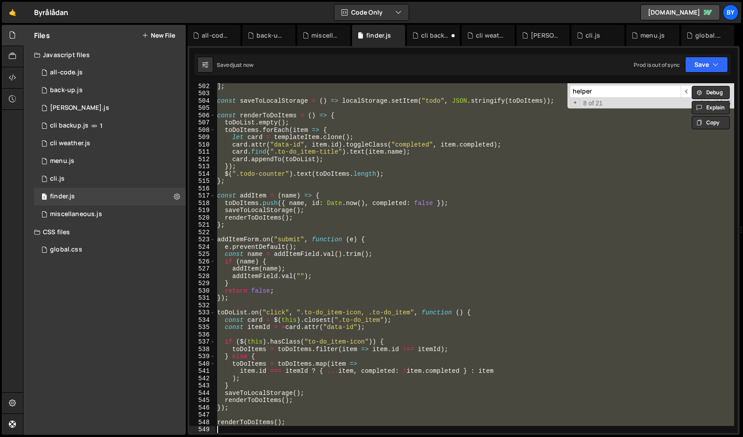
scroll to position [4316, 0]
paste textarea
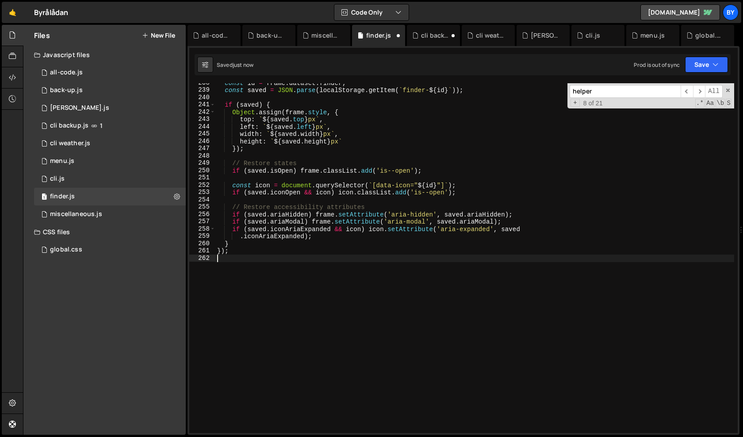
scroll to position [1734, 0]
click at [699, 58] on button "Save" at bounding box center [706, 65] width 43 height 16
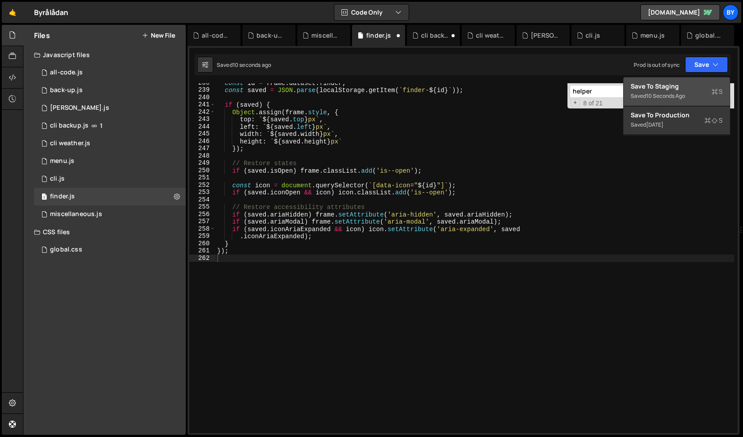
click at [683, 84] on div "Save to Staging S" at bounding box center [677, 86] width 92 height 9
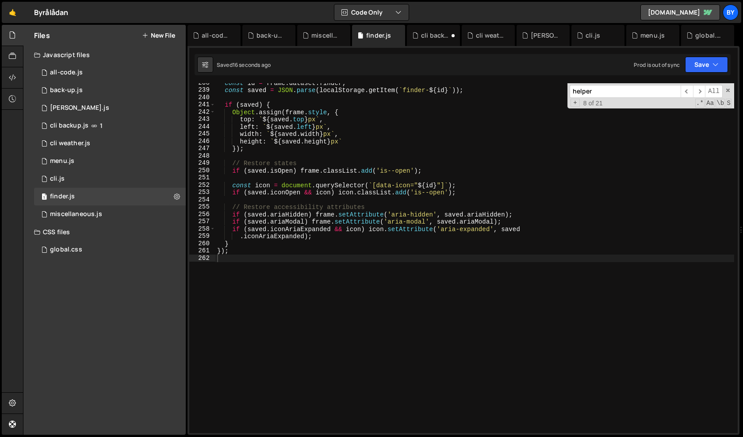
click at [287, 218] on div "const id = frame . dataset . finder ; const saved = JSON . parse ( localStorage…" at bounding box center [474, 261] width 519 height 364
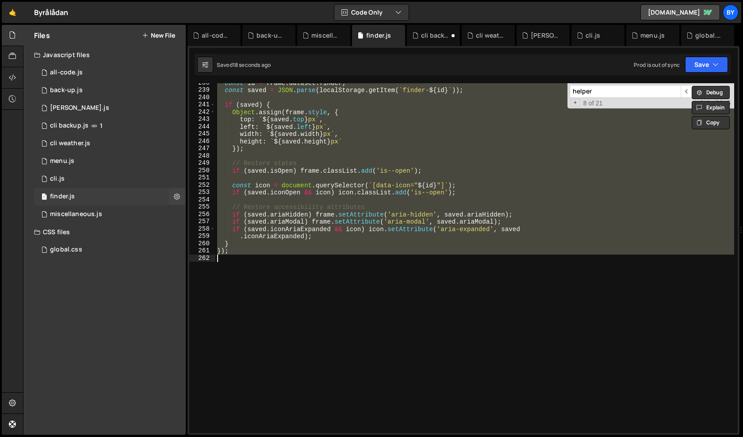
click at [137, 202] on div "1 finder.js 0" at bounding box center [110, 197] width 152 height 18
click at [313, 205] on div "const id = frame . dataset . finder ; const saved = JSON . parse ( localStorage…" at bounding box center [474, 261] width 519 height 364
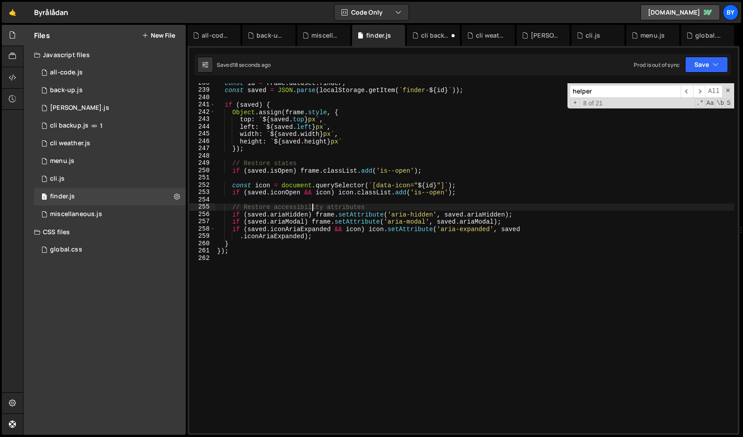
type textarea "// Restore accessibility attributes"
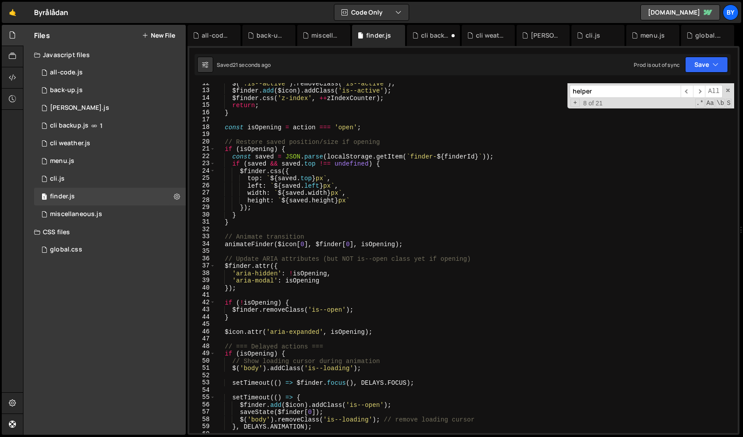
scroll to position [0, 0]
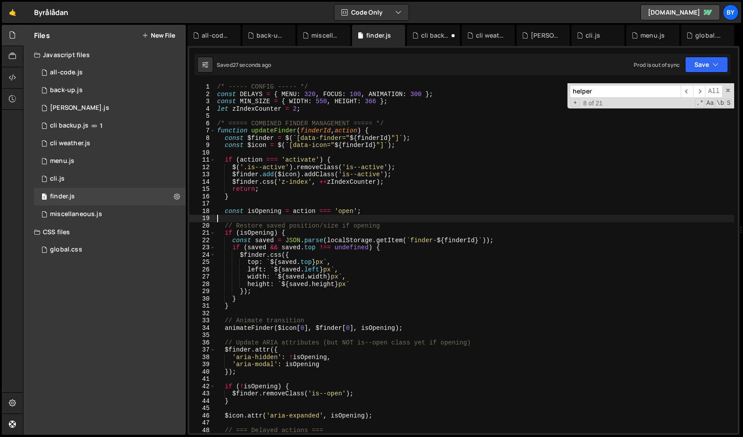
click at [319, 216] on div "/* ----- CONFIG ----- */ const DELAYS = { MENU : 320 , FOCUS : 100 , ANIMATION …" at bounding box center [474, 265] width 519 height 364
type textarea "});"
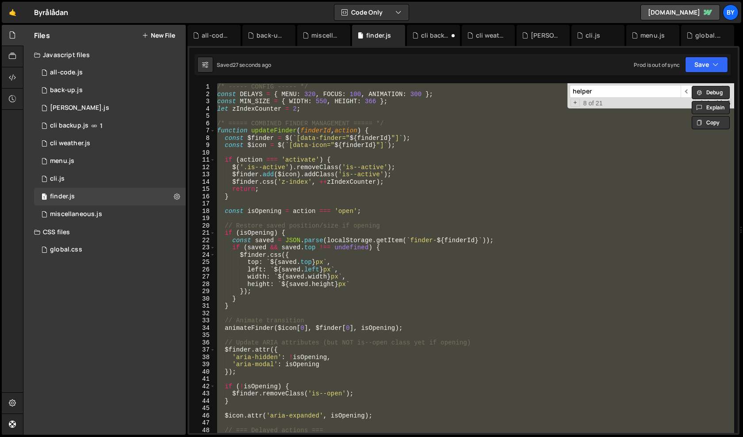
paste textarea
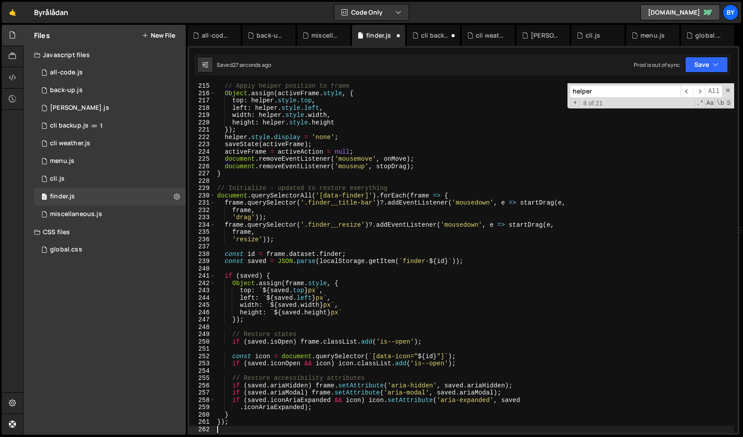
scroll to position [1563, 0]
click at [706, 65] on button "Save" at bounding box center [706, 65] width 43 height 16
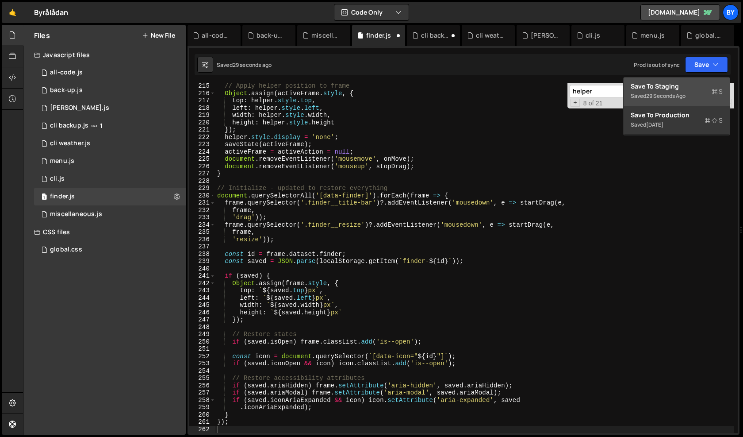
click at [685, 93] on div "29 seconds ago" at bounding box center [665, 96] width 39 height 8
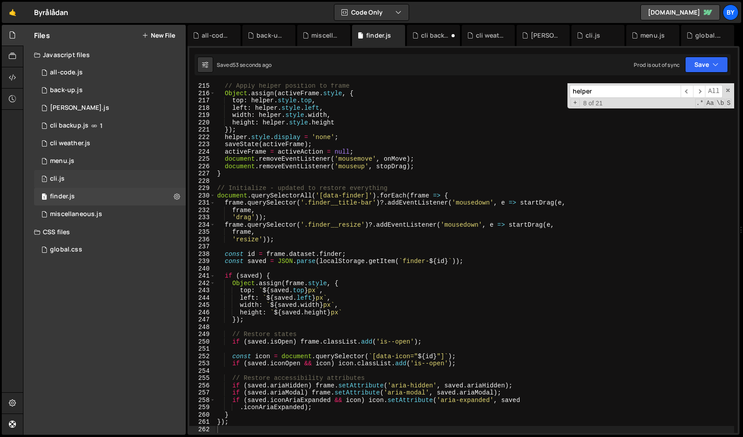
click at [114, 175] on div "1 cli.js 0" at bounding box center [110, 179] width 152 height 18
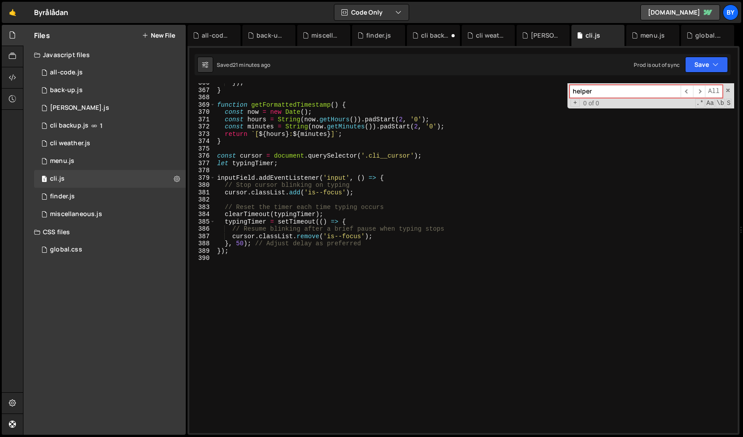
scroll to position [6040, 0]
click at [713, 65] on icon "button" at bounding box center [716, 64] width 6 height 9
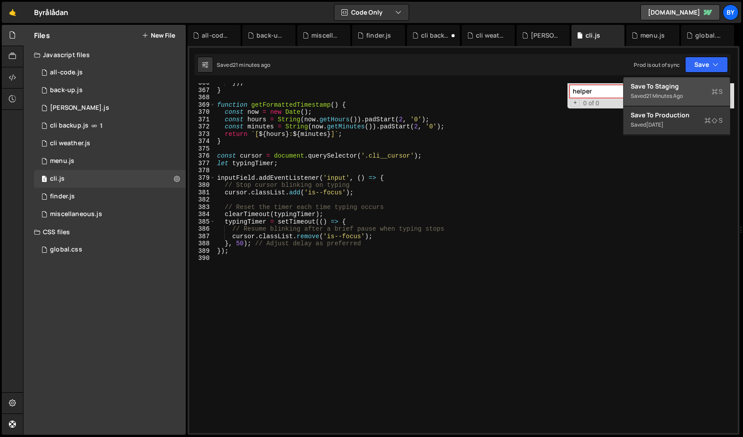
click at [691, 85] on div "Save to Staging S" at bounding box center [677, 86] width 92 height 9
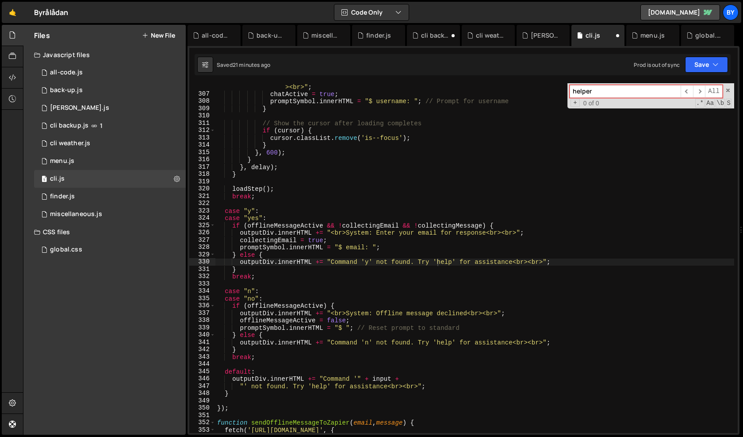
scroll to position [2249, 0]
click at [103, 214] on div "1 miscellaneous.js 0" at bounding box center [110, 214] width 152 height 18
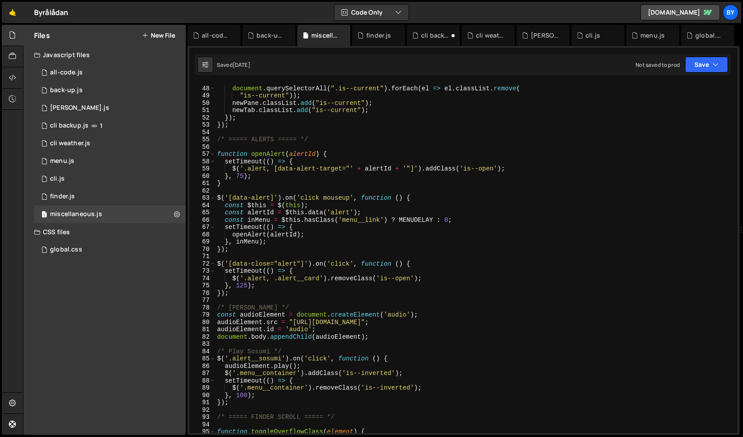
scroll to position [343, 0]
click at [357, 273] on div "document . querySelectorAll ( ".is--current" ) . forEach ( el => el . classList…" at bounding box center [474, 258] width 519 height 364
click at [374, 374] on div "document . querySelectorAll ( ".is--current" ) . forEach ( el => el . classList…" at bounding box center [474, 258] width 519 height 364
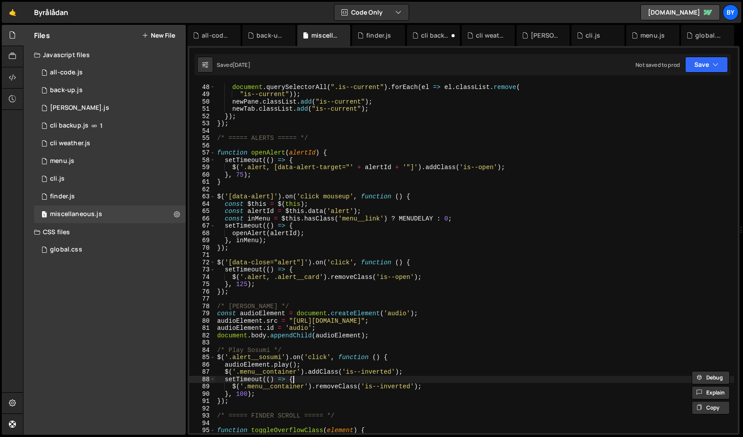
click at [392, 377] on div "document . querySelectorAll ( ".is--current" ) . forEach ( el => el . classList…" at bounding box center [474, 258] width 519 height 364
type textarea "setTimeout(() => {"
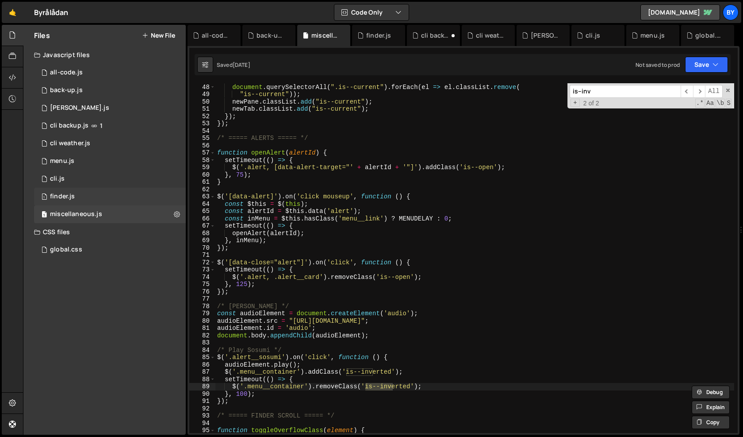
type input "is--inv"
click at [63, 199] on div "finder.js" at bounding box center [62, 196] width 25 height 8
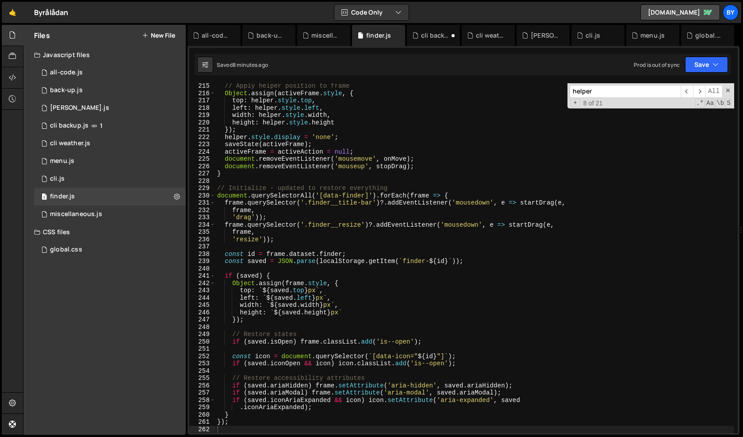
type textarea "frame,"
click at [376, 232] on div "// Apply helper position to frame Object . assign ( activeFrame . style , { top…" at bounding box center [474, 264] width 519 height 364
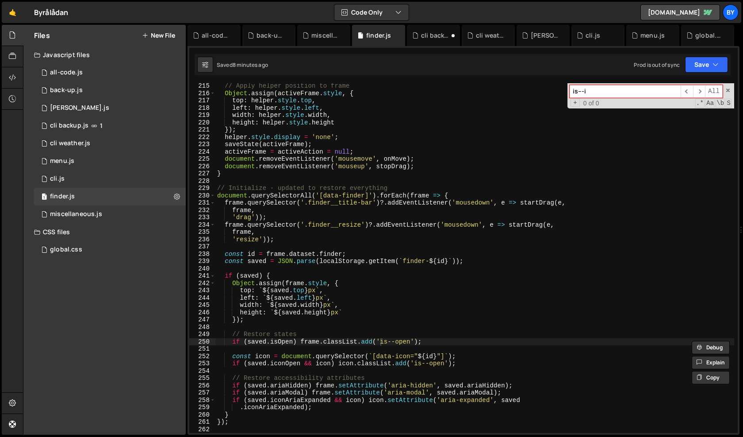
type input "is---in"
click at [134, 157] on div "1 menu.js 0" at bounding box center [110, 161] width 152 height 18
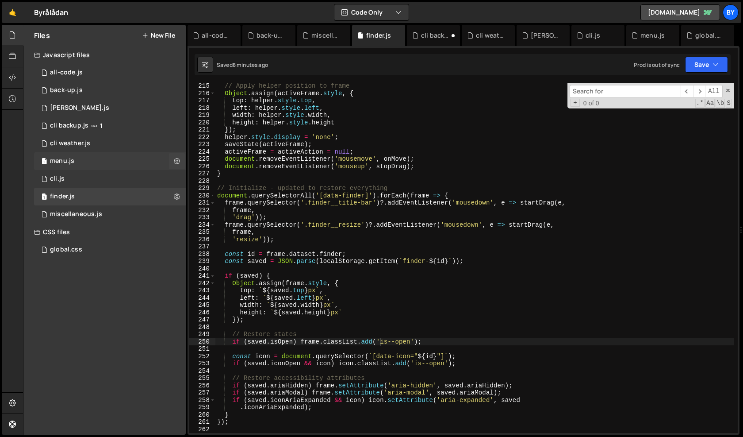
scroll to position [0, 0]
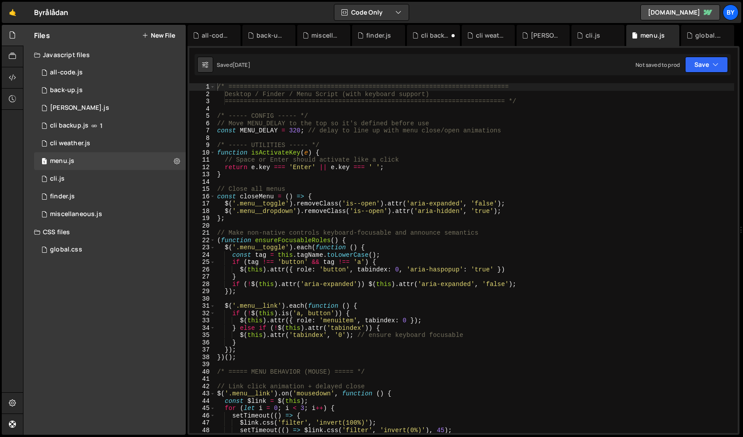
click at [325, 184] on div "/* ========================================================================== D…" at bounding box center [474, 265] width 519 height 364
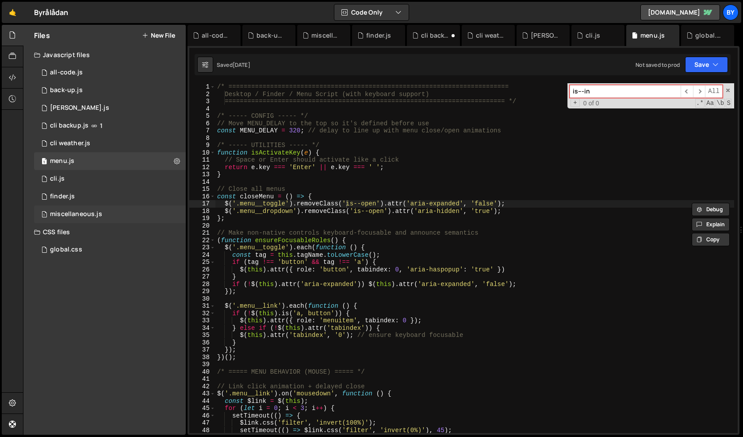
type input "is---in"
click at [91, 215] on div "miscellaneous.js" at bounding box center [76, 214] width 52 height 8
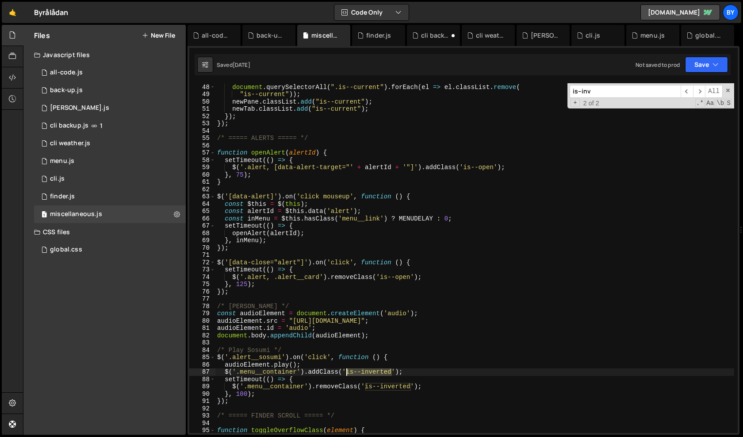
drag, startPoint x: 392, startPoint y: 373, endPoint x: 346, endPoint y: 372, distance: 46.5
click at [346, 372] on div "document . querySelectorAll ( ".is--current" ) . forEach ( el => el . classList…" at bounding box center [474, 258] width 519 height 364
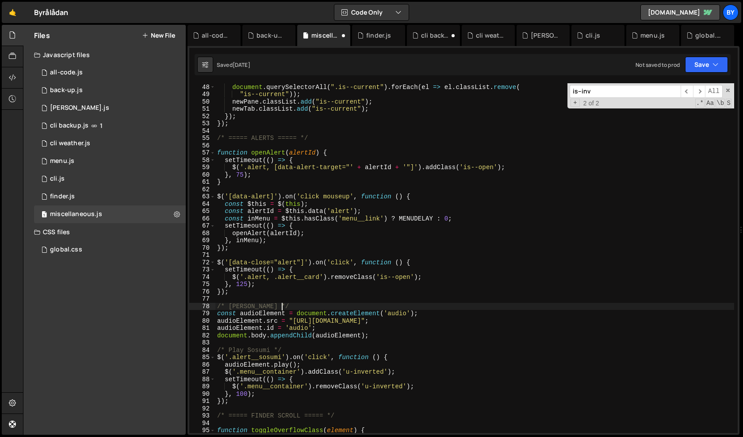
click at [514, 304] on div "document . querySelectorAll ( ".is--current" ) . forEach ( el => el . classList…" at bounding box center [474, 258] width 519 height 364
type textarea "/* [PERSON_NAME] */"
click at [714, 64] on icon "button" at bounding box center [716, 64] width 6 height 9
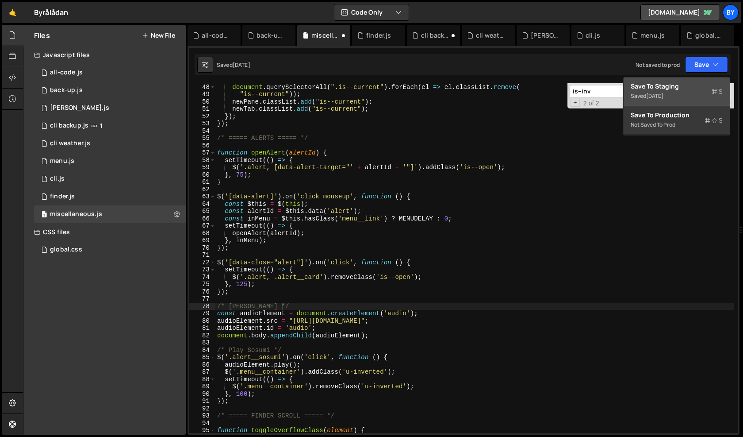
click at [673, 88] on div "Save to Staging S" at bounding box center [677, 86] width 92 height 9
